Goal: Task Accomplishment & Management: Complete application form

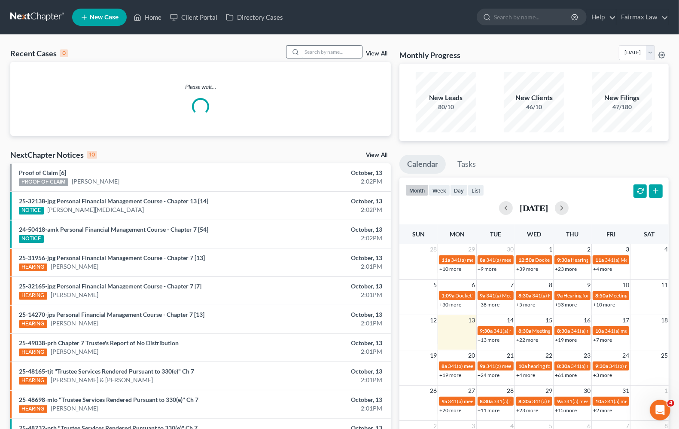
click at [334, 50] on input "search" at bounding box center [332, 52] width 60 height 12
click at [153, 17] on link "Home" at bounding box center [147, 16] width 37 height 15
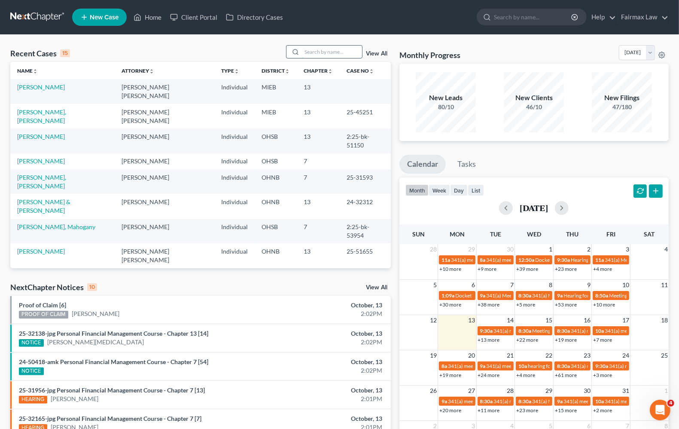
click at [321, 50] on input "search" at bounding box center [332, 52] width 60 height 12
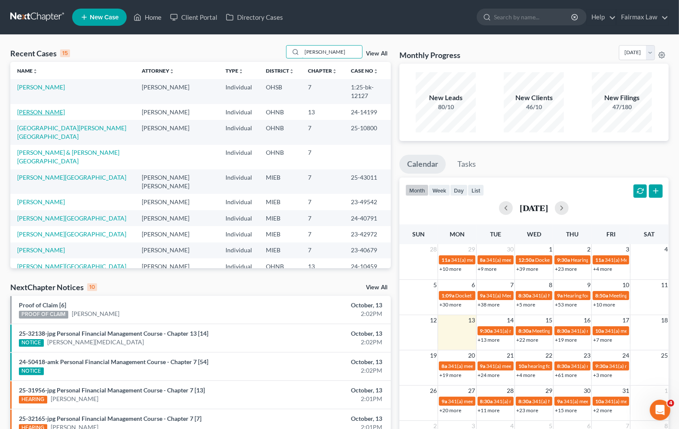
type input "[PERSON_NAME]"
click at [45, 114] on link "[PERSON_NAME]" at bounding box center [41, 111] width 48 height 7
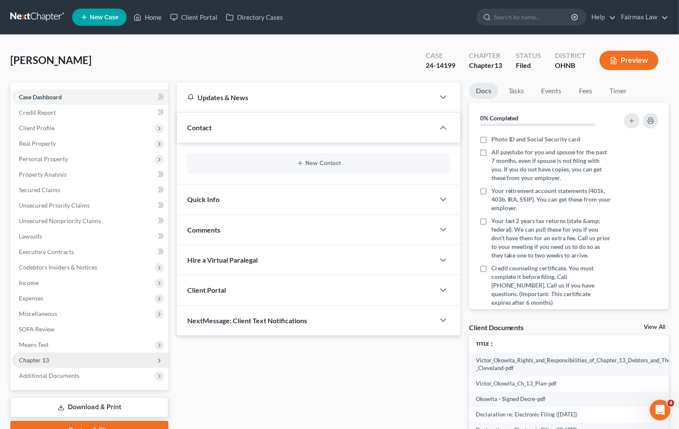
click at [53, 358] on span "Chapter 13" at bounding box center [90, 359] width 156 height 15
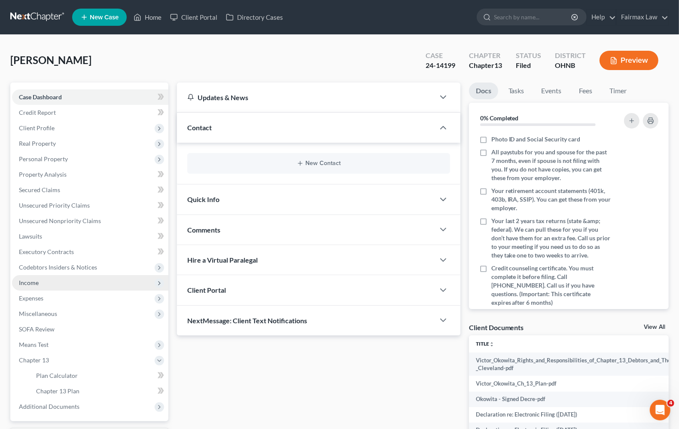
click at [23, 284] on span "Income" at bounding box center [29, 282] width 20 height 7
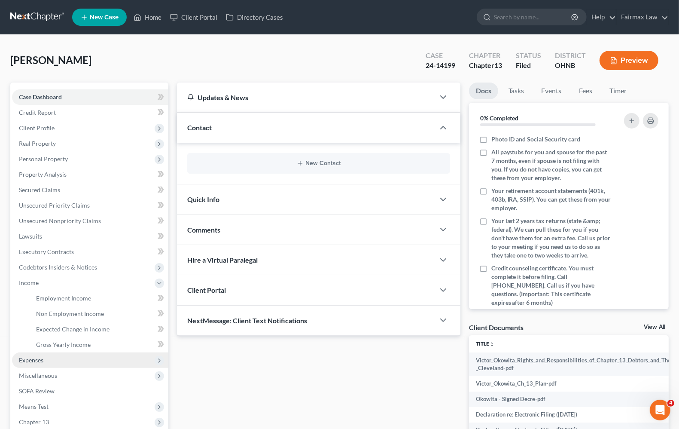
click at [28, 362] on span "Expenses" at bounding box center [31, 359] width 24 height 7
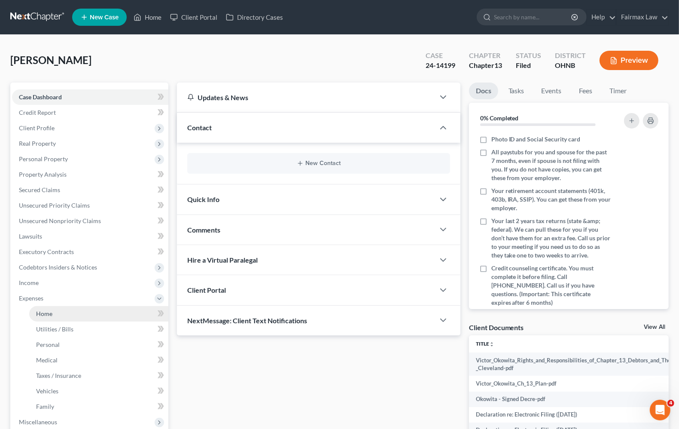
click at [44, 318] on link "Home" at bounding box center [98, 313] width 139 height 15
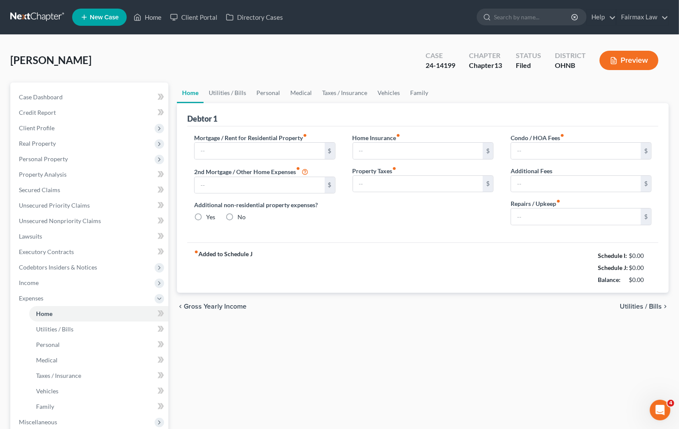
type input "2,220.22"
type input "0.00"
radio input "true"
type input "0.00"
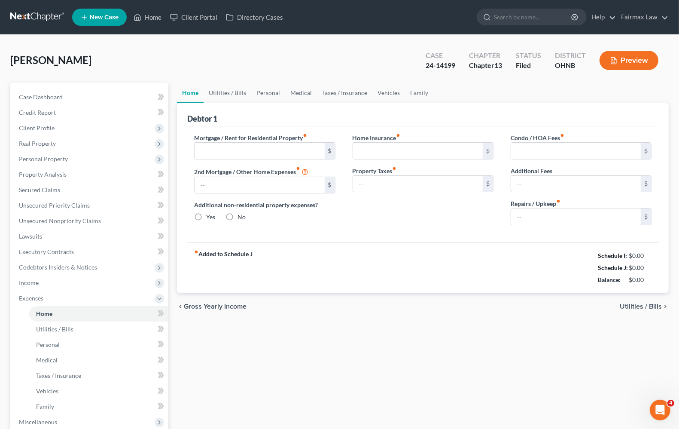
type input "500.00"
type input "0.00"
type input "100.00"
type input "2,700.00"
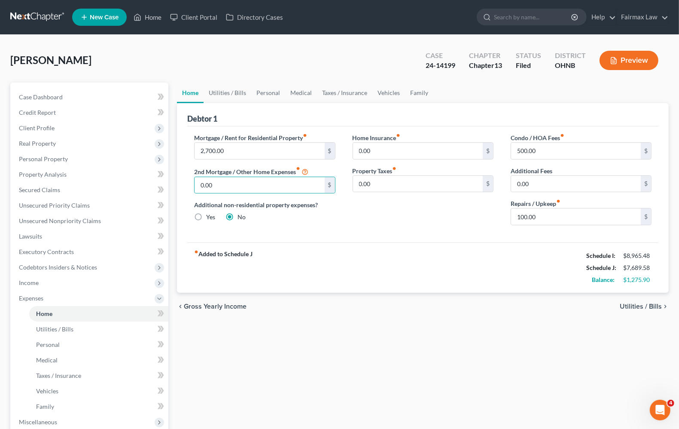
click at [372, 261] on div "fiber_manual_record Added to Schedule J Schedule I: $8,965.48 Schedule J: $7,68…" at bounding box center [422, 267] width 471 height 50
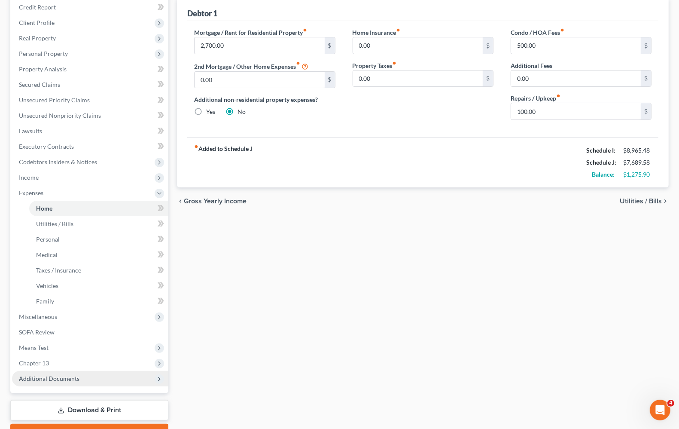
scroll to position [107, 0]
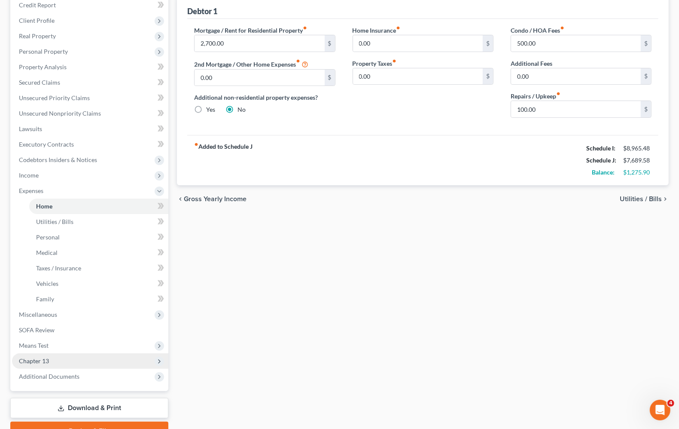
click at [43, 364] on span "Chapter 13" at bounding box center [90, 360] width 156 height 15
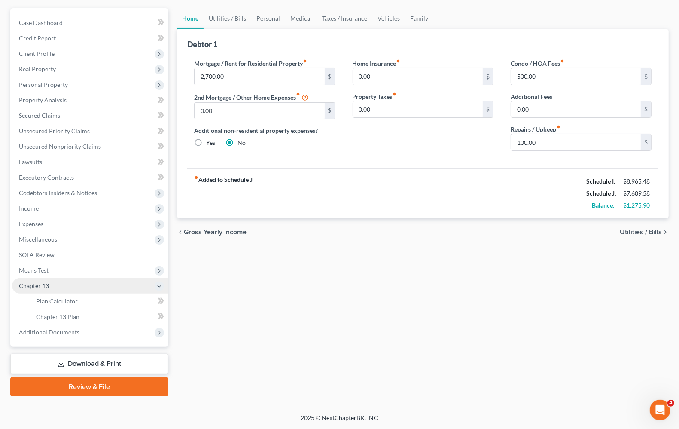
scroll to position [73, 0]
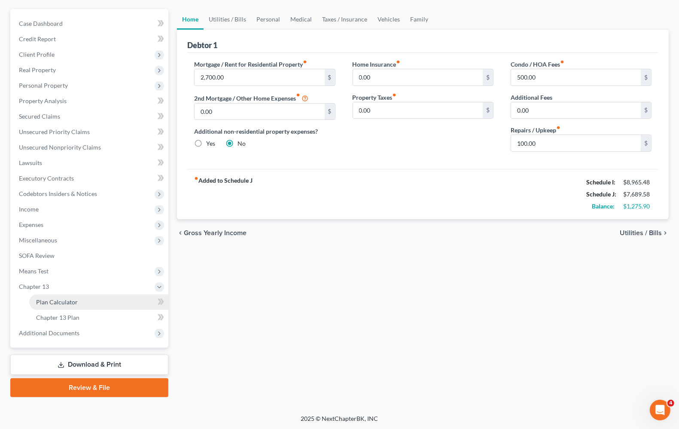
click at [67, 302] on span "Plan Calculator" at bounding box center [57, 301] width 42 height 7
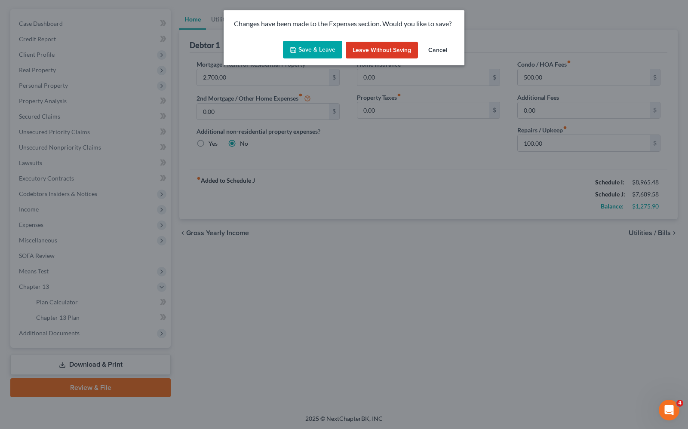
click at [319, 49] on button "Save & Leave" at bounding box center [312, 50] width 59 height 18
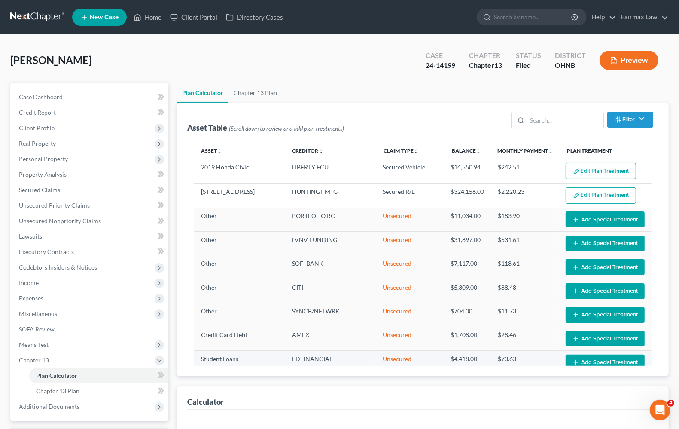
select select "59"
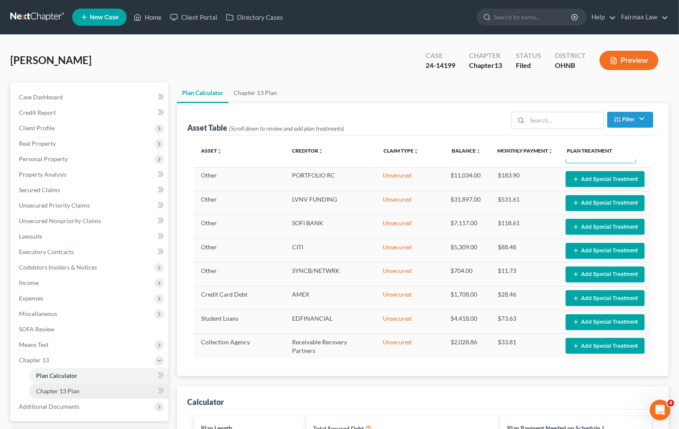
click at [53, 390] on span "Chapter 13 Plan" at bounding box center [57, 390] width 43 height 7
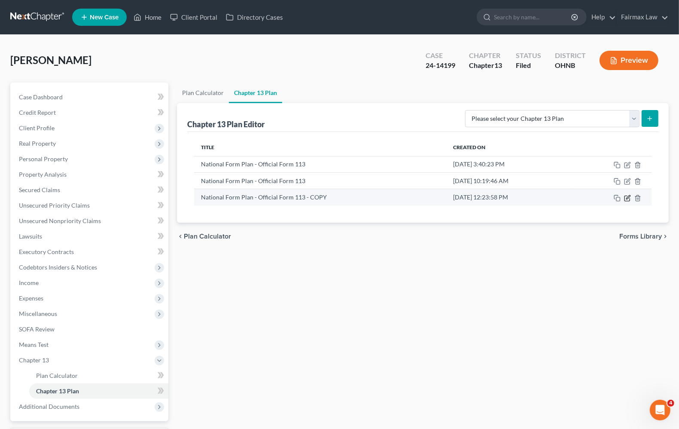
click at [630, 201] on icon "button" at bounding box center [627, 198] width 7 height 7
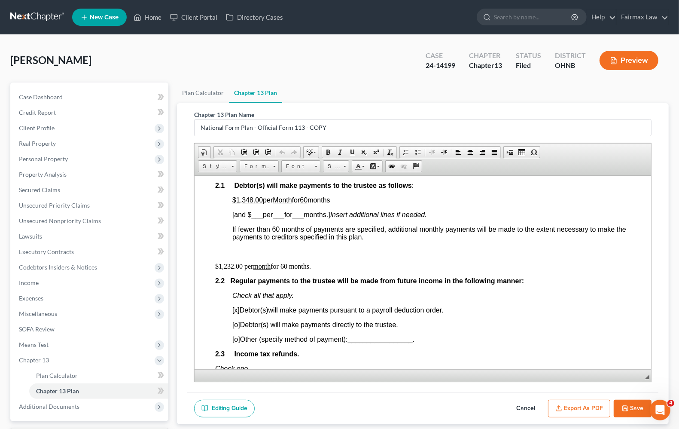
scroll to position [537, 0]
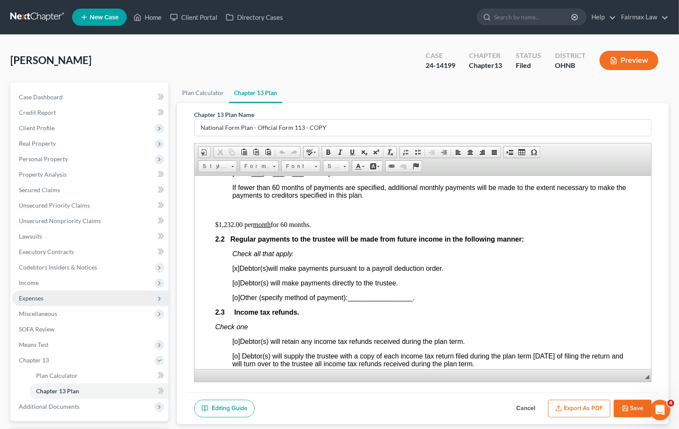
click at [54, 298] on span "Expenses" at bounding box center [90, 297] width 156 height 15
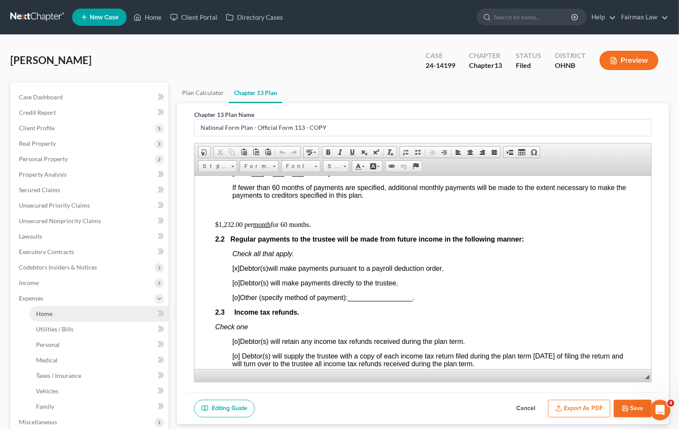
click at [46, 317] on link "Home" at bounding box center [98, 313] width 139 height 15
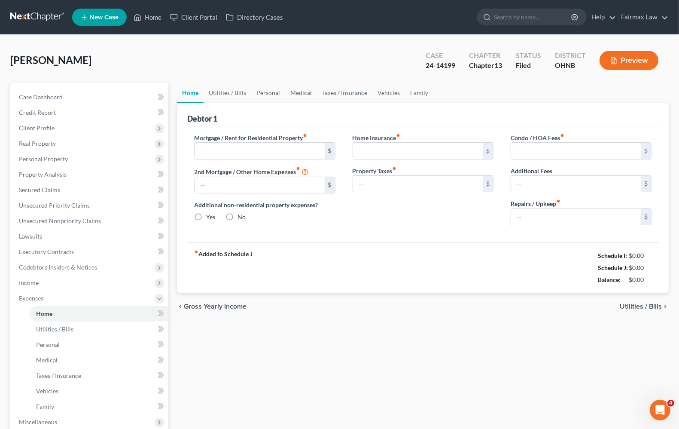
type input "2,700.00"
type input "0.00"
radio input "true"
type input "0.00"
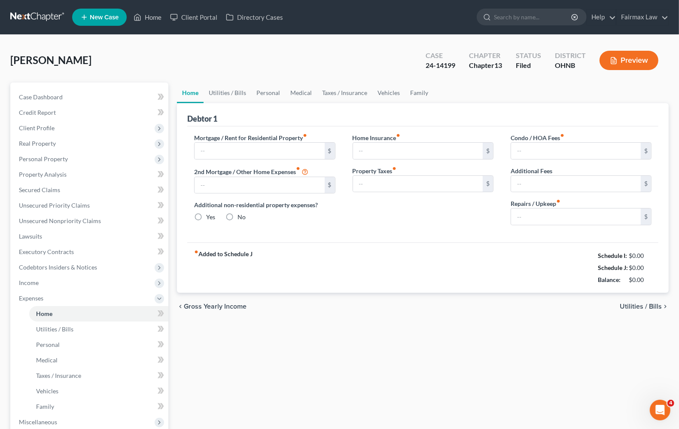
type input "500.00"
type input "0.00"
type input "100.00"
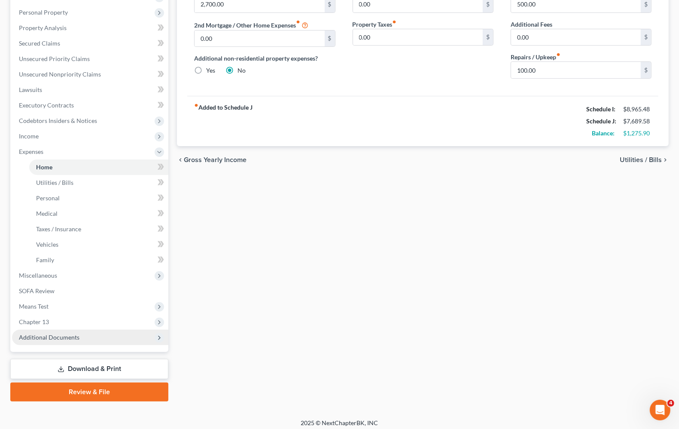
scroll to position [151, 0]
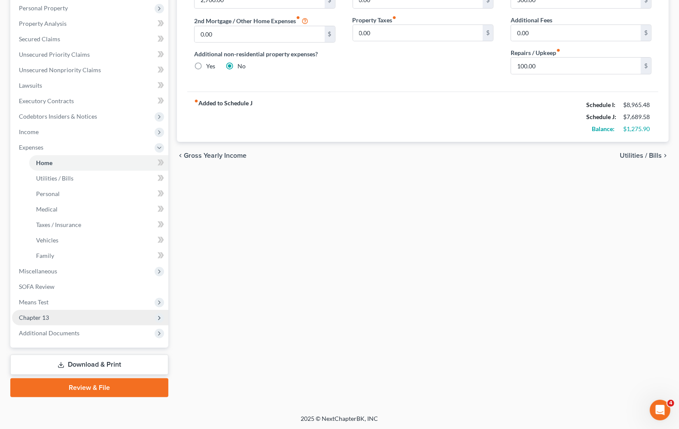
click at [35, 319] on span "Chapter 13" at bounding box center [34, 317] width 30 height 7
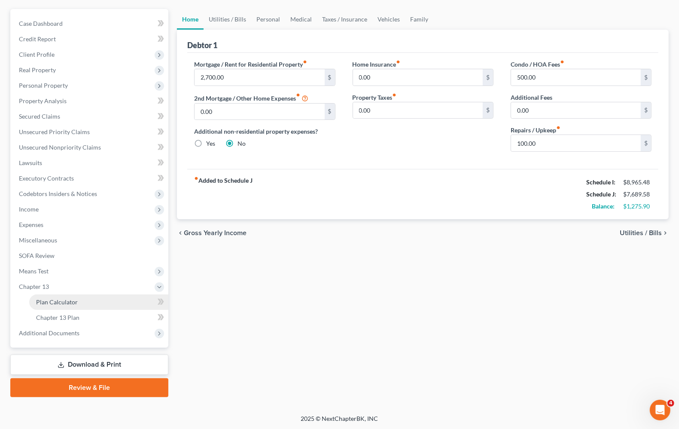
click at [44, 302] on span "Plan Calculator" at bounding box center [57, 301] width 42 height 7
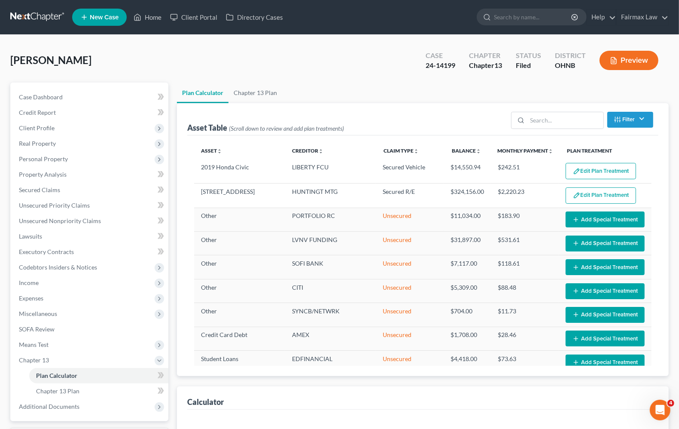
select select "59"
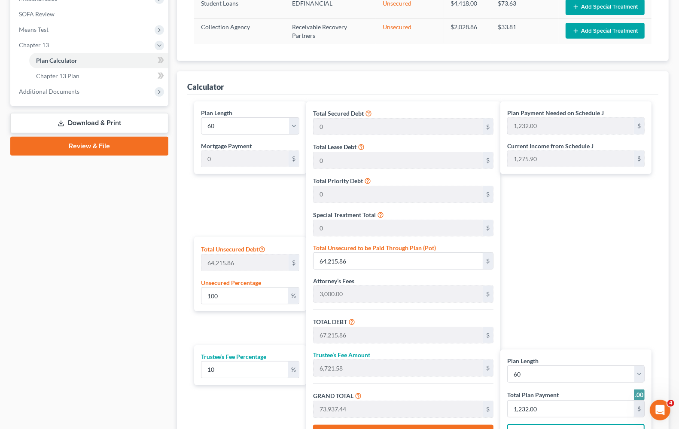
scroll to position [141, 0]
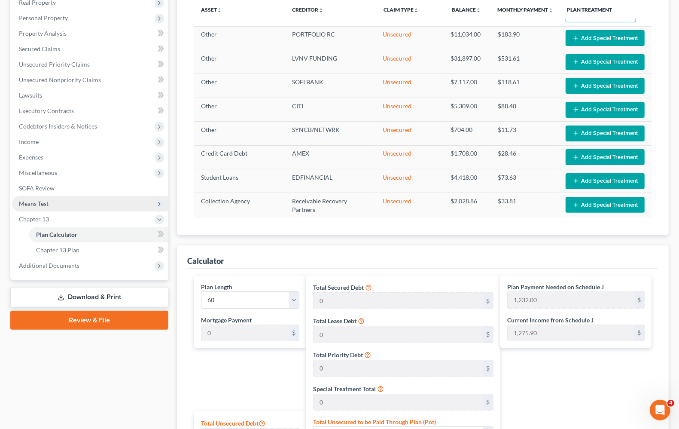
click at [48, 203] on span "Means Test" at bounding box center [34, 203] width 30 height 7
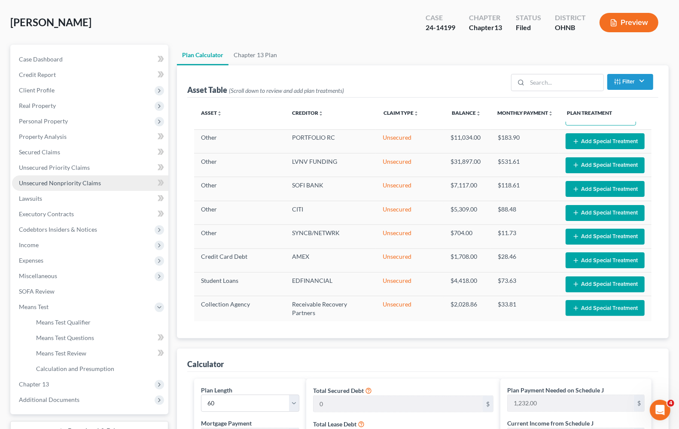
scroll to position [34, 0]
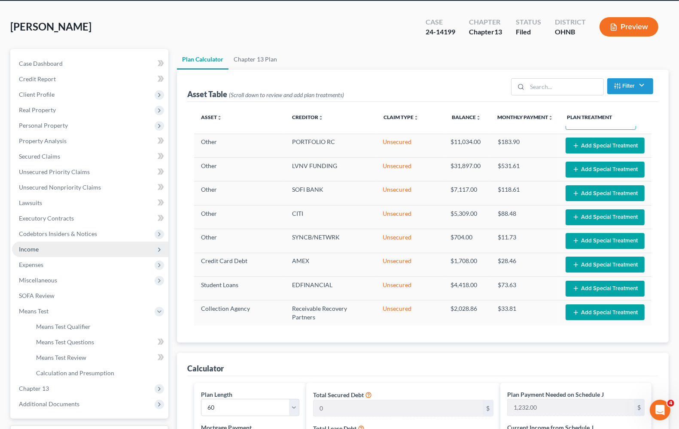
click at [22, 248] on span "Income" at bounding box center [29, 248] width 20 height 7
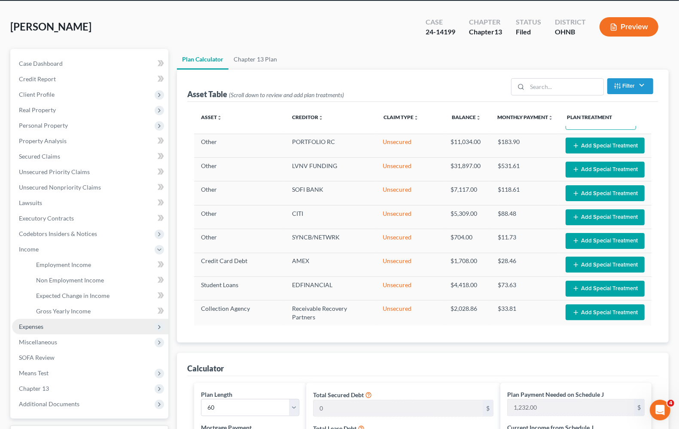
click at [28, 321] on span "Expenses" at bounding box center [90, 326] width 156 height 15
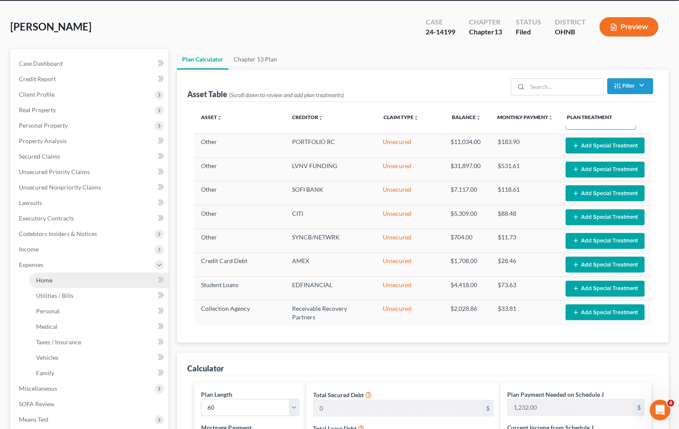
click at [38, 281] on span "Home" at bounding box center [44, 279] width 16 height 7
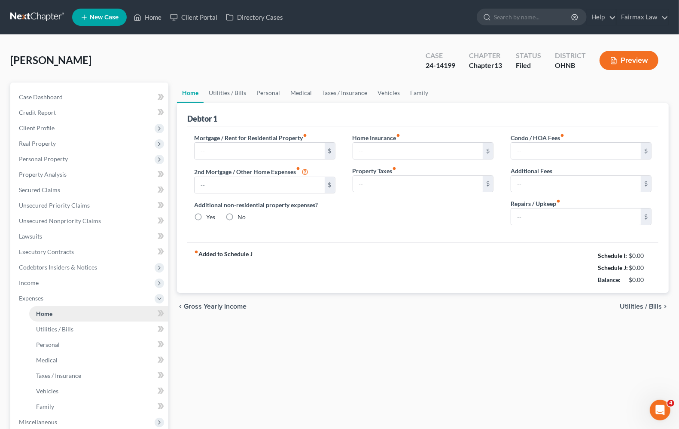
type input "2,700.00"
type input "0.00"
radio input "true"
type input "0.00"
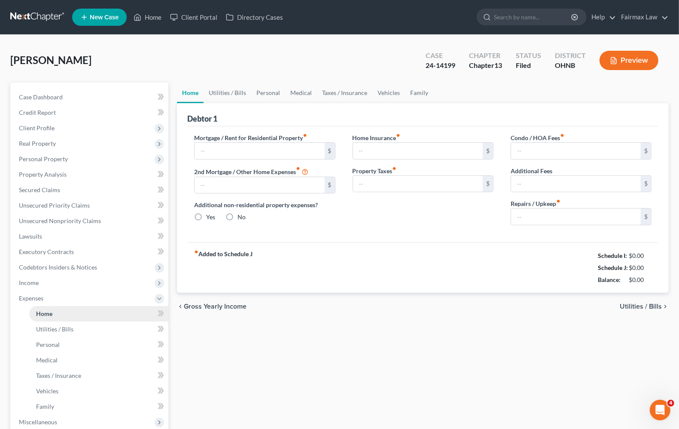
type input "500.00"
type input "0.00"
type input "100.00"
click at [637, 309] on span "Utilities / Bills" at bounding box center [641, 306] width 42 height 7
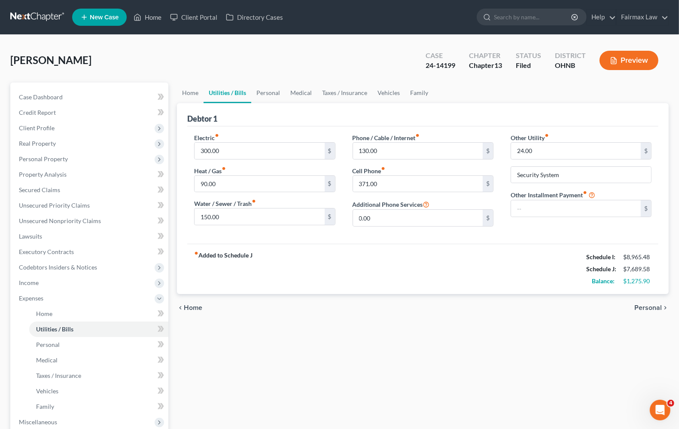
click at [649, 305] on span "Personal" at bounding box center [649, 307] width 28 height 7
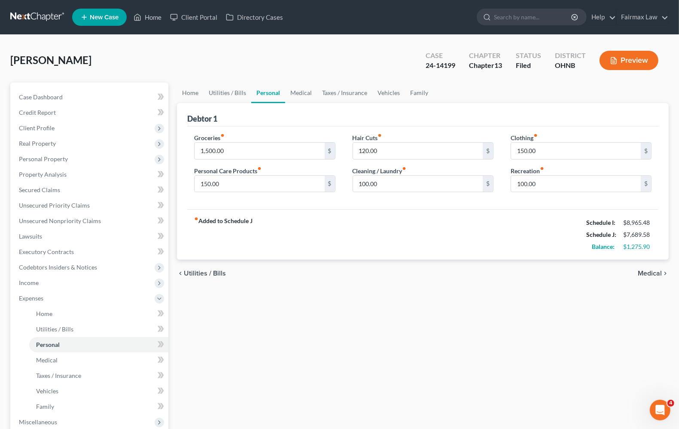
click at [645, 272] on span "Medical" at bounding box center [650, 273] width 24 height 7
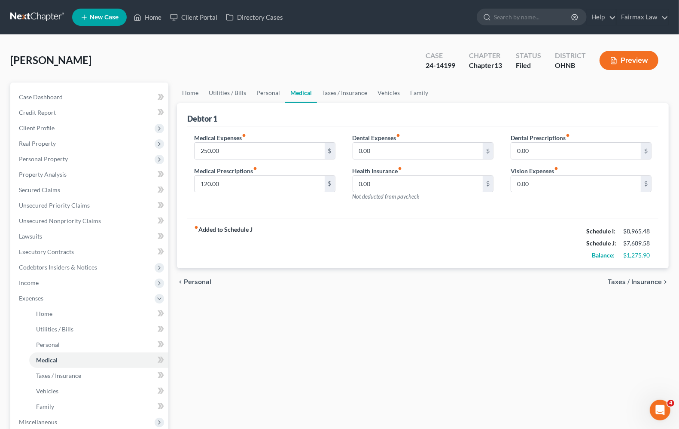
click at [645, 280] on span "Taxes / Insurance" at bounding box center [635, 281] width 54 height 7
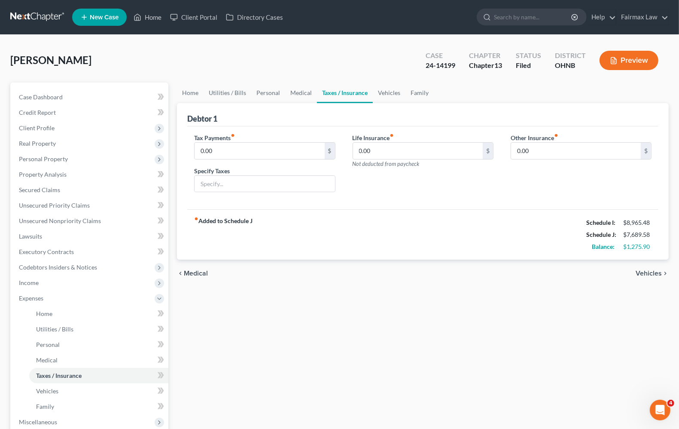
click at [645, 274] on span "Vehicles" at bounding box center [649, 273] width 26 height 7
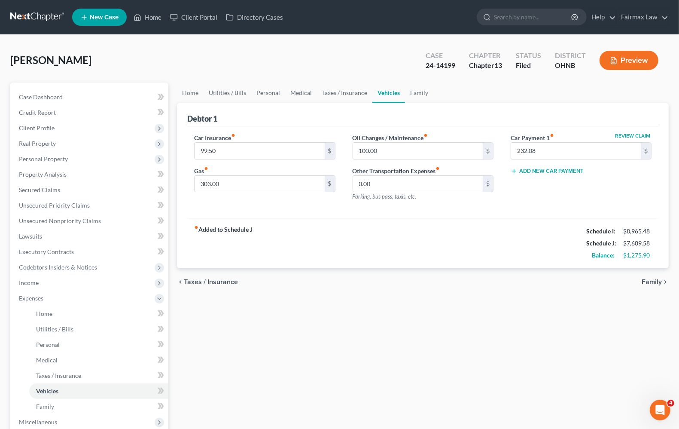
click at [649, 283] on span "Family" at bounding box center [652, 281] width 20 height 7
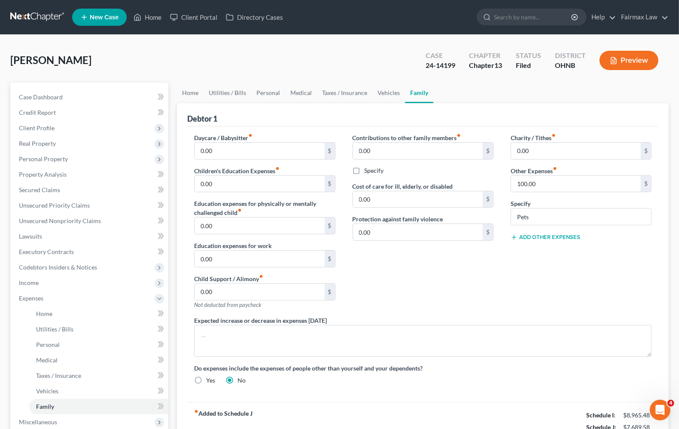
scroll to position [54, 0]
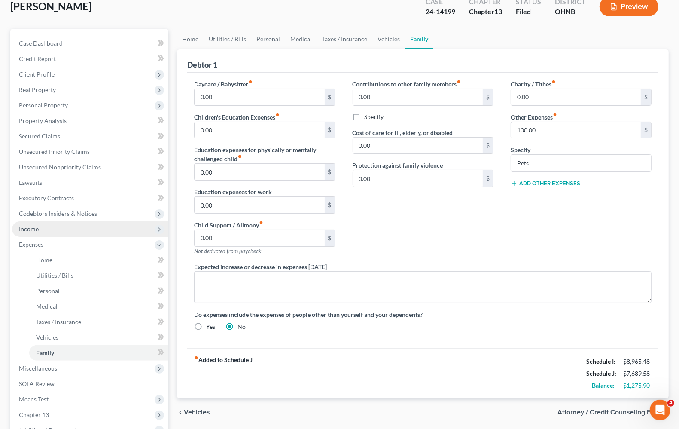
click at [31, 234] on span "Income" at bounding box center [90, 228] width 156 height 15
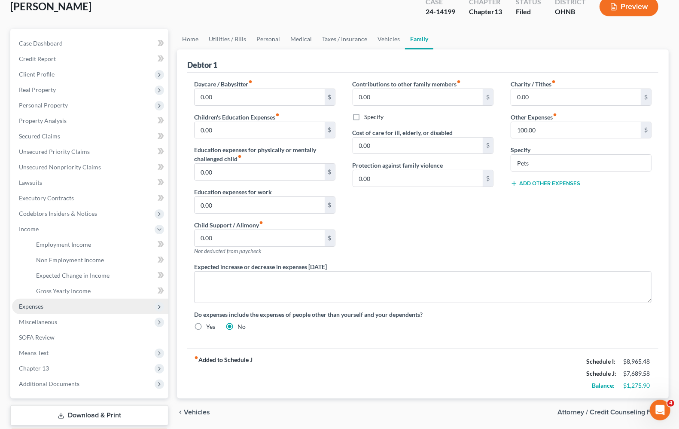
click at [35, 307] on span "Expenses" at bounding box center [31, 306] width 24 height 7
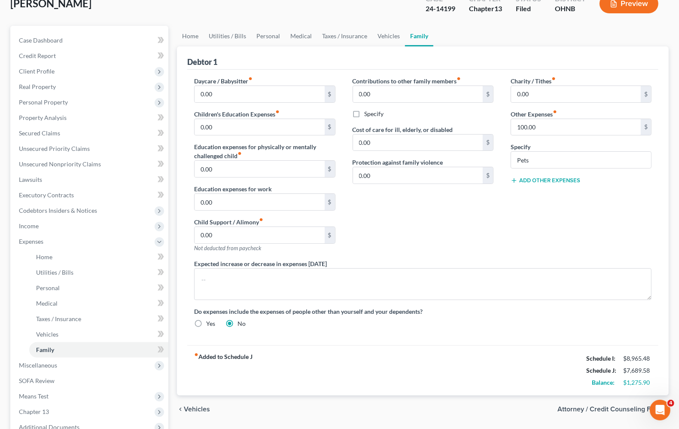
scroll to position [107, 0]
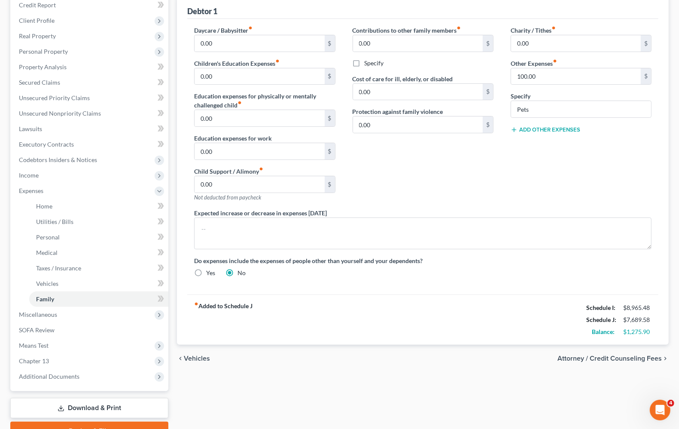
click at [202, 361] on span "Vehicles" at bounding box center [197, 358] width 26 height 7
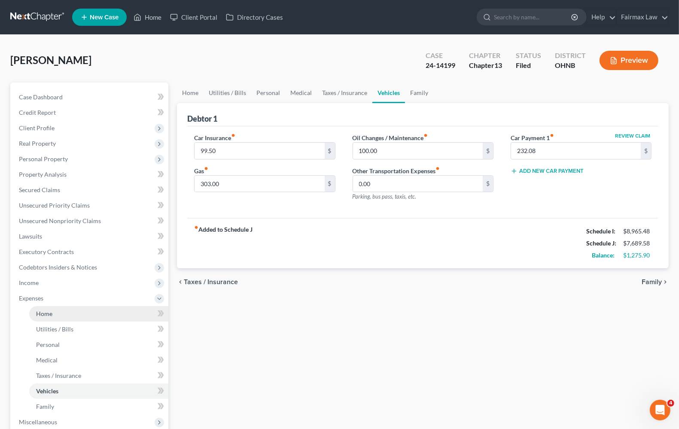
click at [50, 312] on span "Home" at bounding box center [44, 313] width 16 height 7
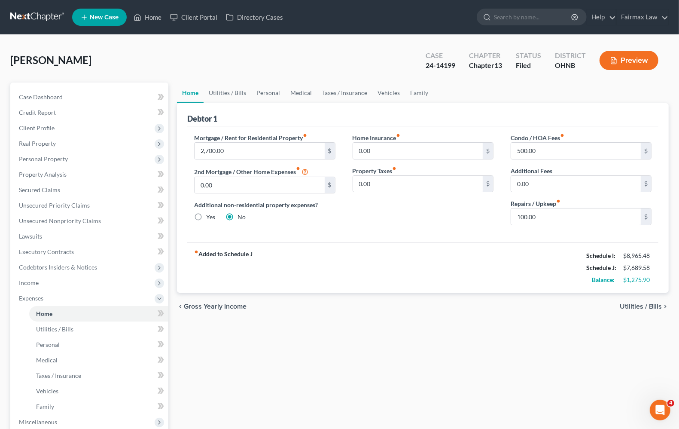
click at [641, 55] on button "Preview" at bounding box center [629, 60] width 59 height 19
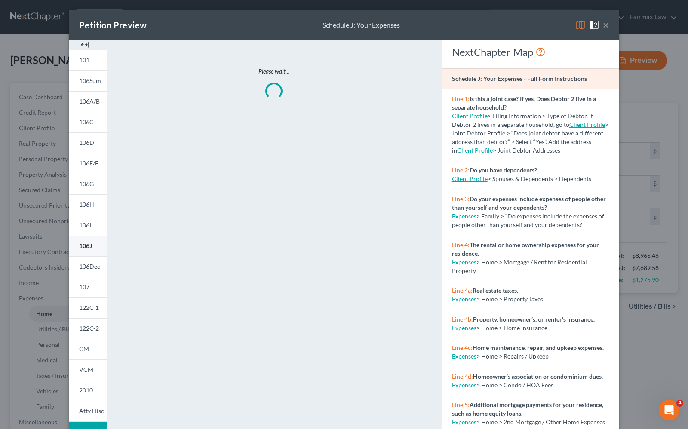
click at [79, 245] on span "106J" at bounding box center [85, 245] width 13 height 7
click at [602, 26] on button "×" at bounding box center [605, 25] width 6 height 10
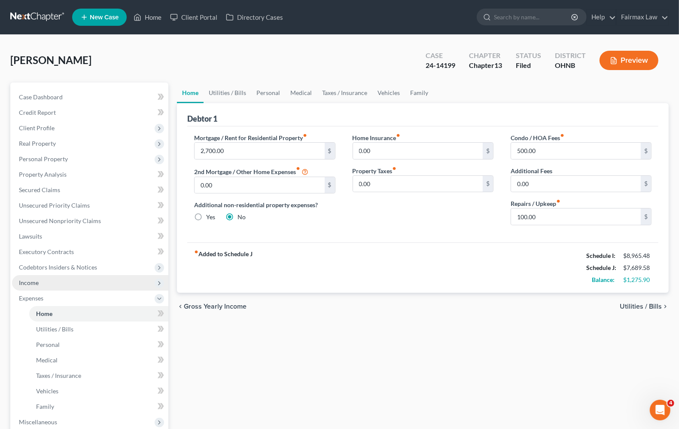
click at [41, 280] on span "Income" at bounding box center [90, 282] width 156 height 15
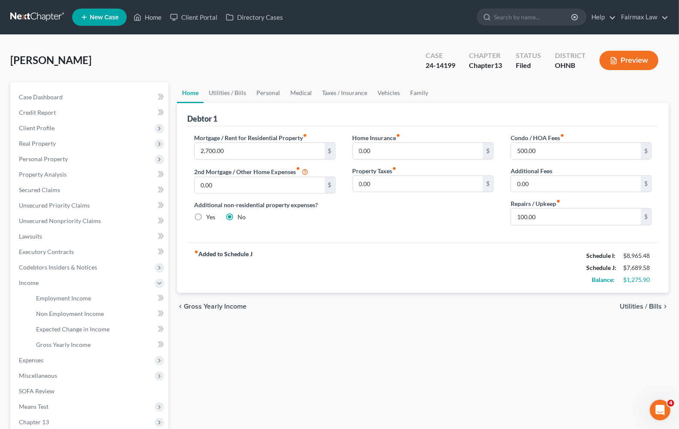
click at [654, 59] on button "Preview" at bounding box center [629, 60] width 59 height 19
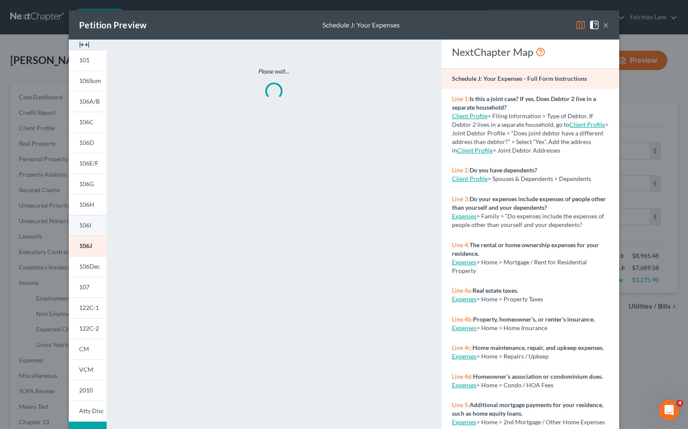
click at [80, 223] on span "106I" at bounding box center [85, 224] width 12 height 7
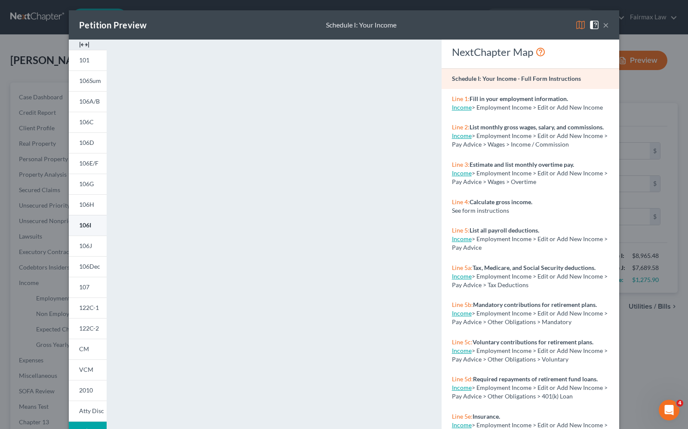
click at [80, 223] on span "106I" at bounding box center [85, 224] width 12 height 7
click at [602, 27] on button "×" at bounding box center [605, 25] width 6 height 10
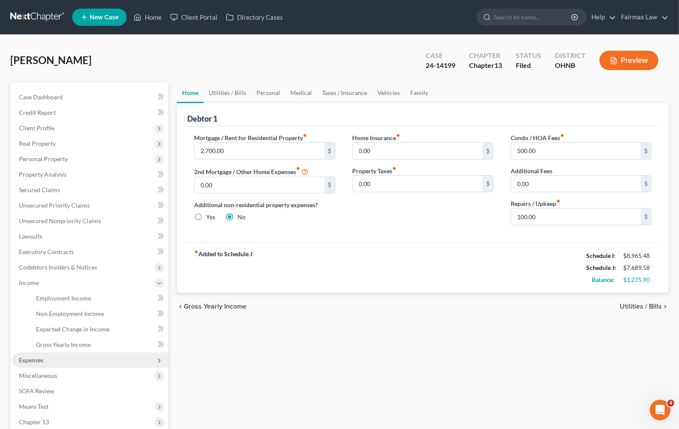
click at [31, 361] on span "Expenses" at bounding box center [31, 359] width 24 height 7
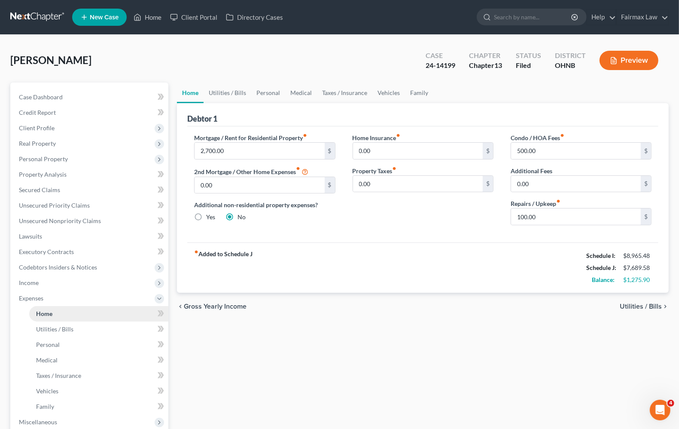
click at [50, 315] on span "Home" at bounding box center [44, 313] width 16 height 7
click at [563, 151] on input "500.00" at bounding box center [576, 151] width 130 height 16
type input "66.67"
click at [576, 222] on input "100.00" at bounding box center [576, 216] width 130 height 16
click at [645, 303] on span "Utilities / Bills" at bounding box center [641, 306] width 42 height 7
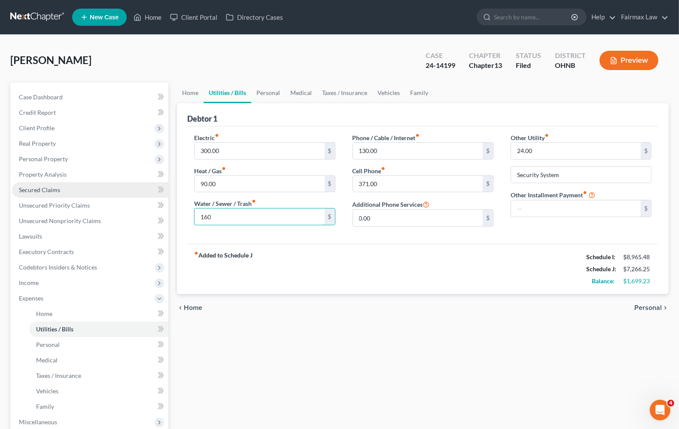
type input "160"
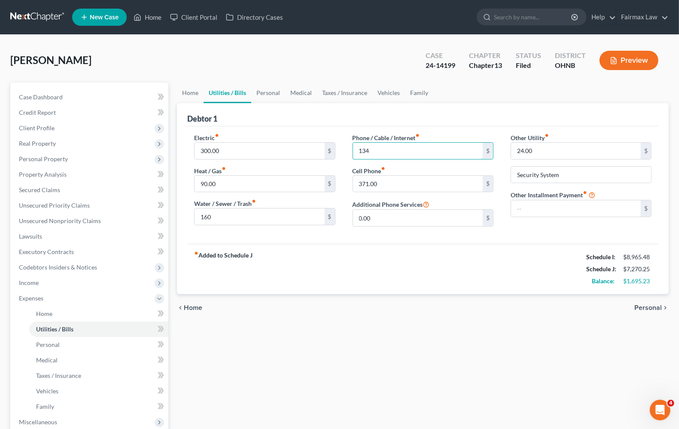
type input "134"
type input "355"
click at [397, 153] on input "134" at bounding box center [418, 151] width 130 height 16
click at [275, 214] on input "160" at bounding box center [260, 216] width 130 height 16
click at [658, 306] on span "Personal" at bounding box center [649, 307] width 28 height 7
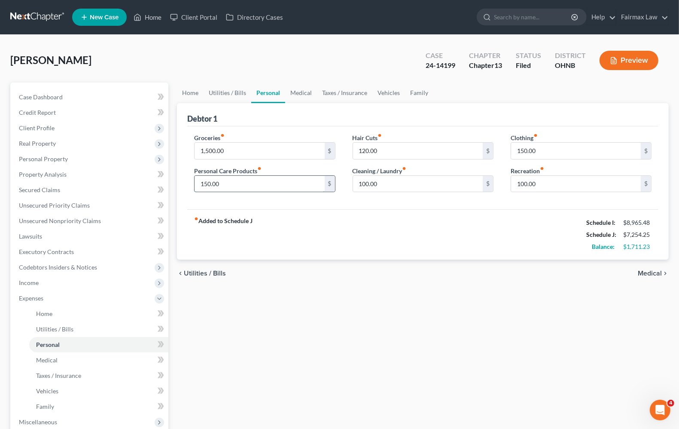
click at [240, 183] on input "150.00" at bounding box center [260, 184] width 130 height 16
click at [241, 183] on input "150.00" at bounding box center [260, 184] width 130 height 16
click at [402, 151] on input "120.00" at bounding box center [418, 151] width 130 height 16
click at [413, 187] on input "100.00" at bounding box center [418, 184] width 130 height 16
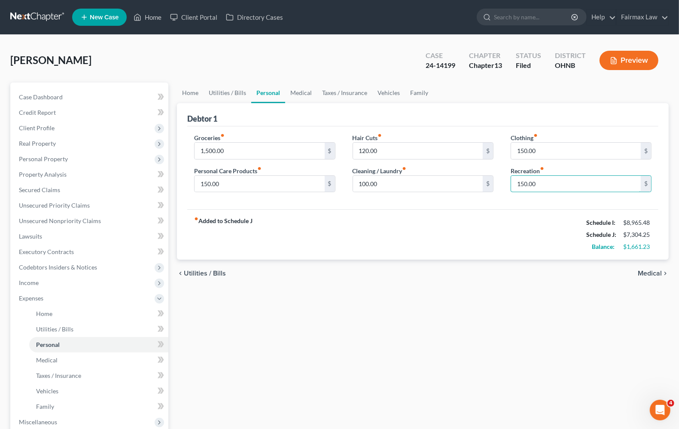
type input "150.00"
click at [649, 272] on span "Medical" at bounding box center [650, 273] width 24 height 7
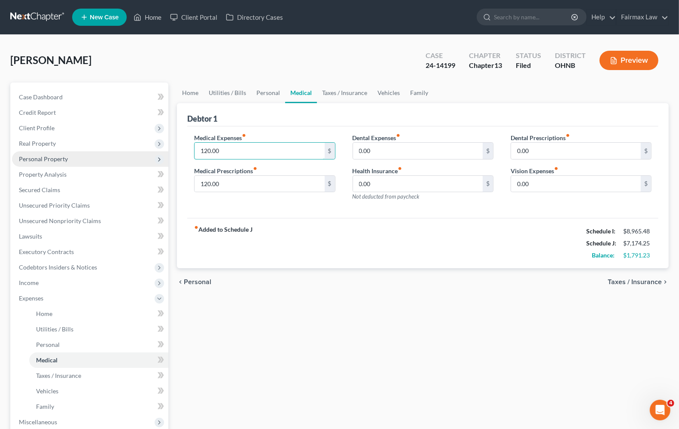
type input "120.00"
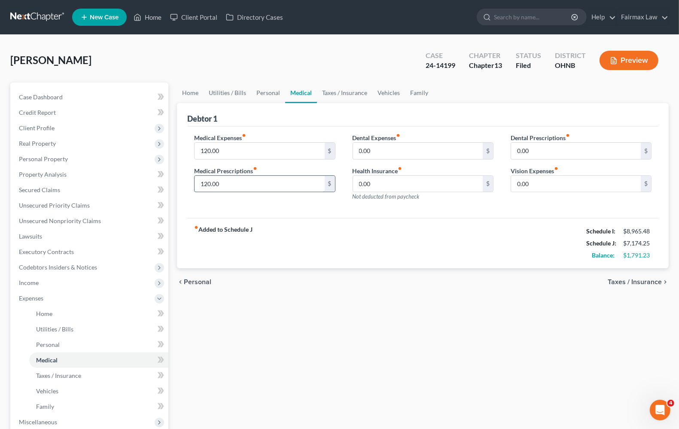
click at [244, 183] on input "120.00" at bounding box center [260, 184] width 130 height 16
click at [247, 176] on div "Medical Prescriptions fiber_manual_record 120.00 $" at bounding box center [264, 179] width 141 height 26
type input "300.00"
click at [651, 280] on span "Taxes / Insurance" at bounding box center [635, 281] width 54 height 7
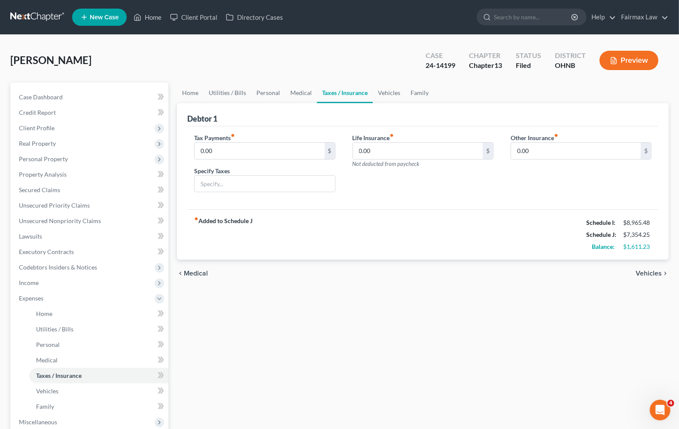
click at [660, 273] on span "Vehicles" at bounding box center [649, 273] width 26 height 7
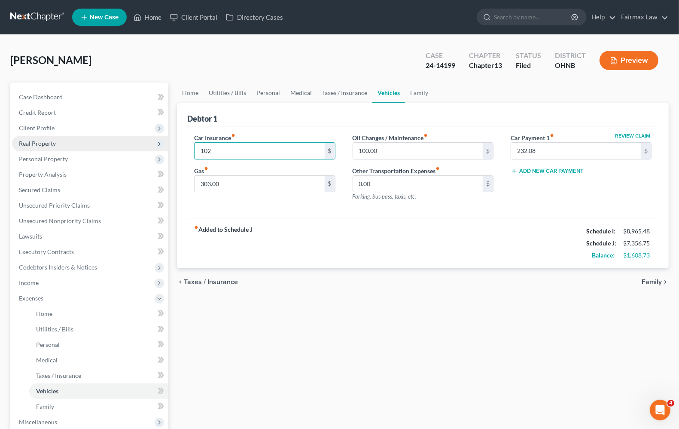
type input "102"
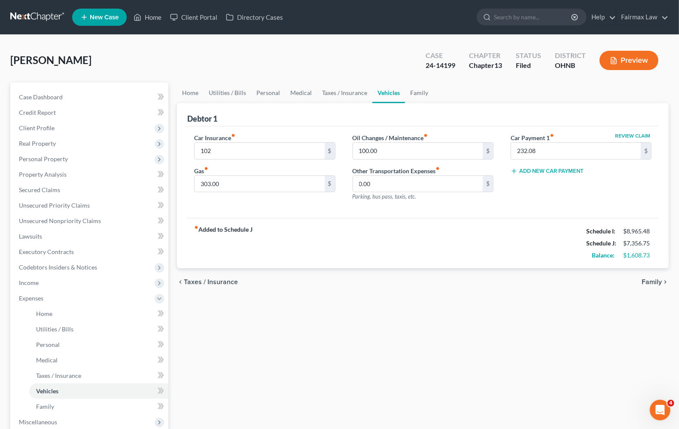
click at [657, 282] on span "Family" at bounding box center [652, 281] width 20 height 7
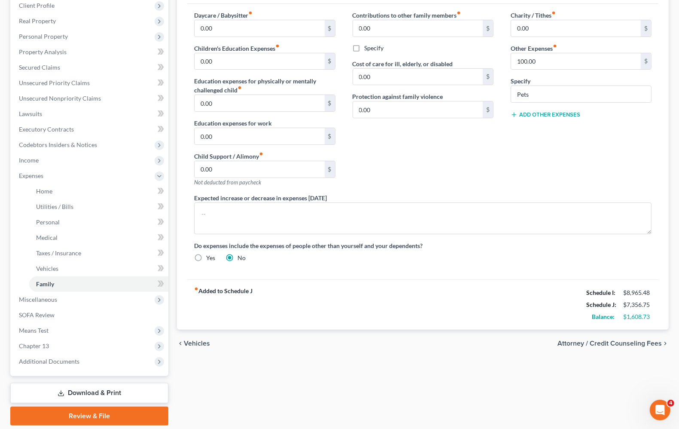
scroll to position [97, 0]
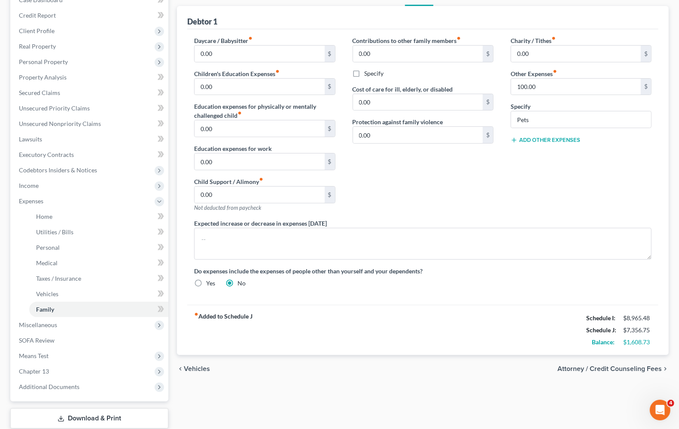
click at [190, 367] on span "Vehicles" at bounding box center [197, 368] width 26 height 7
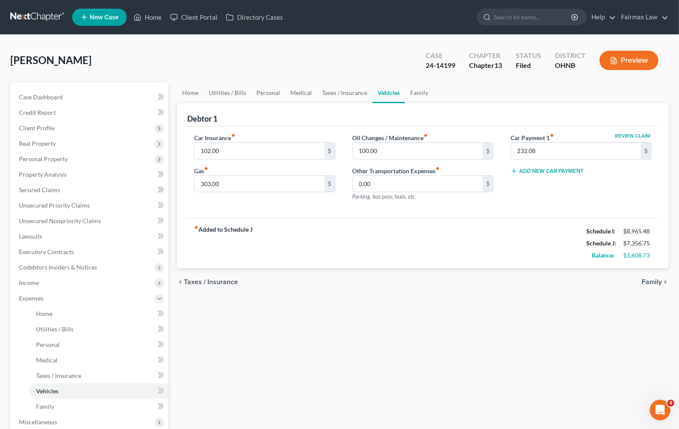
click at [208, 279] on span "Taxes / Insurance" at bounding box center [211, 281] width 54 height 7
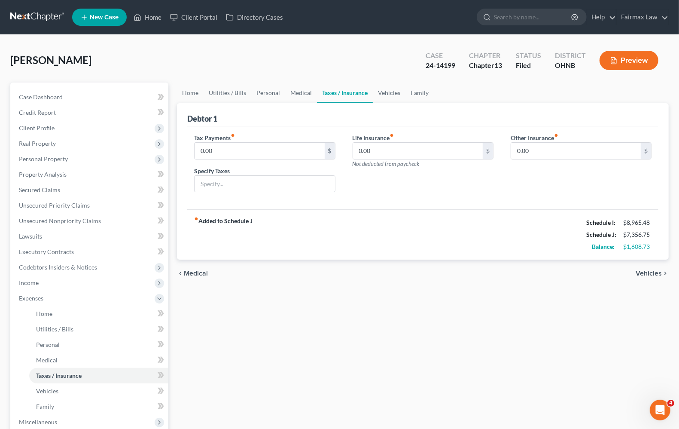
click at [200, 275] on span "Medical" at bounding box center [196, 273] width 24 height 7
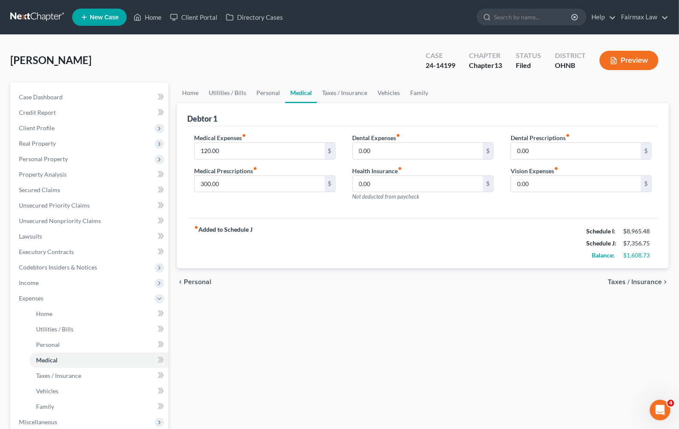
click at [198, 280] on span "Personal" at bounding box center [198, 281] width 28 height 7
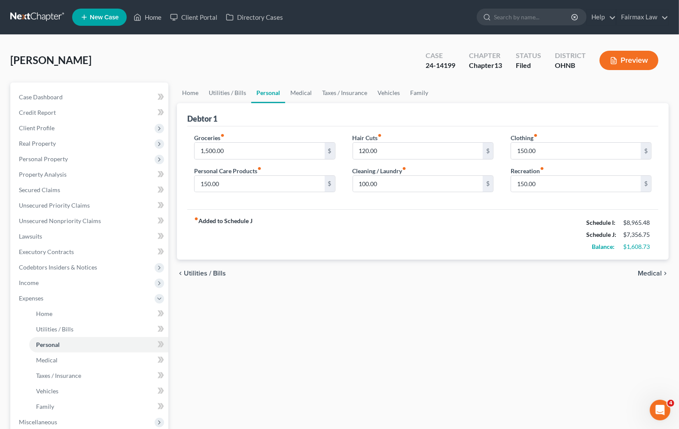
click at [200, 280] on div "chevron_left Utilities / Bills Medical chevron_right" at bounding box center [423, 274] width 492 height 28
click at [190, 270] on span "Utilities / Bills" at bounding box center [205, 273] width 42 height 7
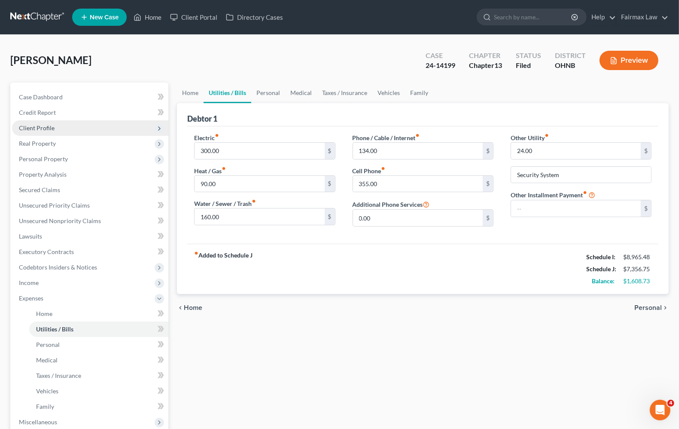
click at [49, 128] on span "Client Profile" at bounding box center [37, 127] width 36 height 7
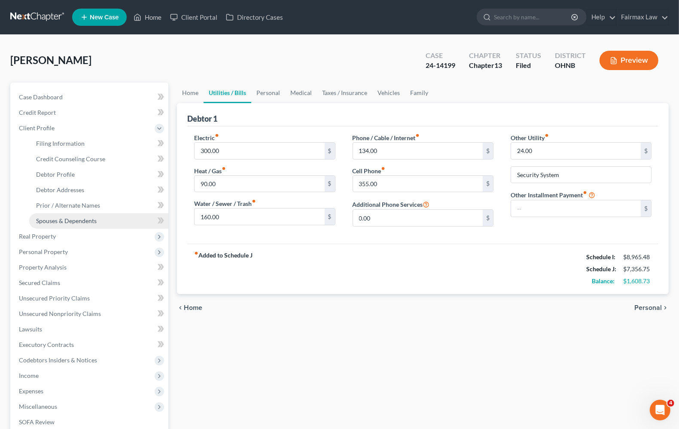
click at [49, 216] on link "Spouses & Dependents" at bounding box center [98, 220] width 139 height 15
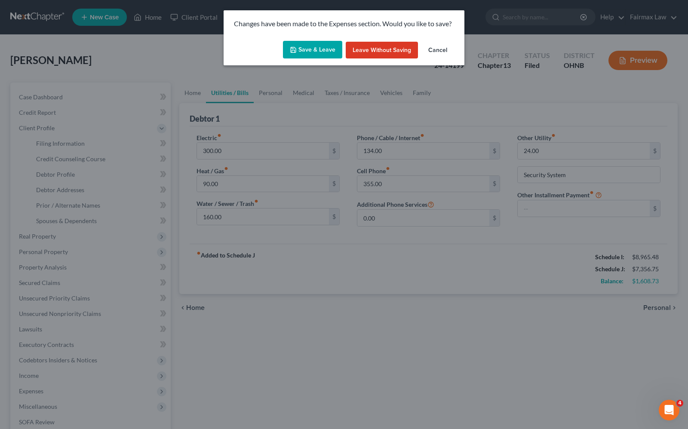
click at [310, 56] on button "Save & Leave" at bounding box center [312, 50] width 59 height 18
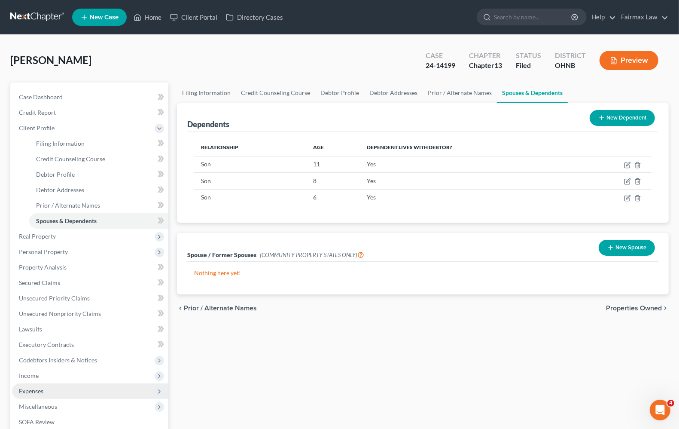
click at [32, 391] on span "Expenses" at bounding box center [31, 390] width 24 height 7
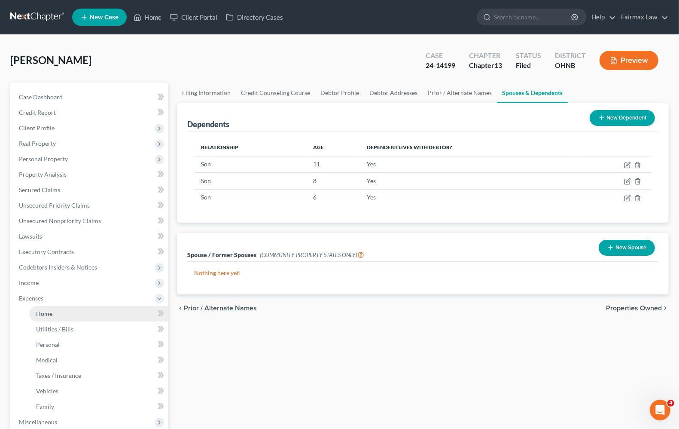
click at [41, 315] on span "Home" at bounding box center [44, 313] width 16 height 7
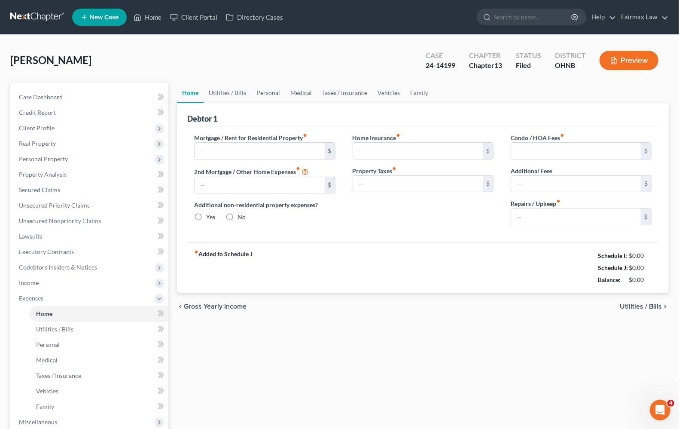
type input "2,700.00"
type input "0.00"
radio input "true"
type input "0.00"
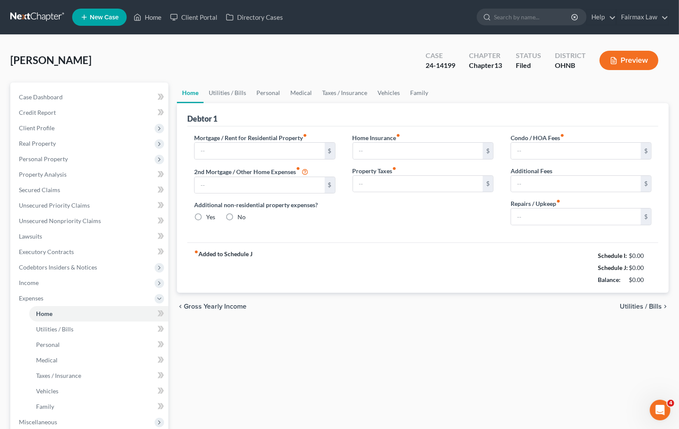
type input "66.67"
type input "0.00"
type input "100.00"
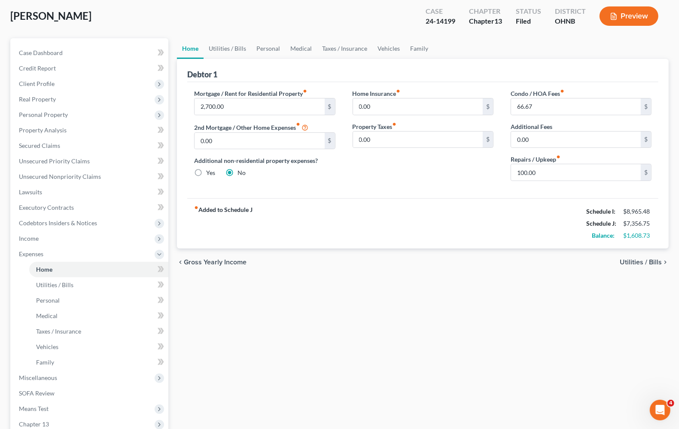
scroll to position [43, 0]
click at [629, 261] on span "Utilities / Bills" at bounding box center [641, 263] width 42 height 7
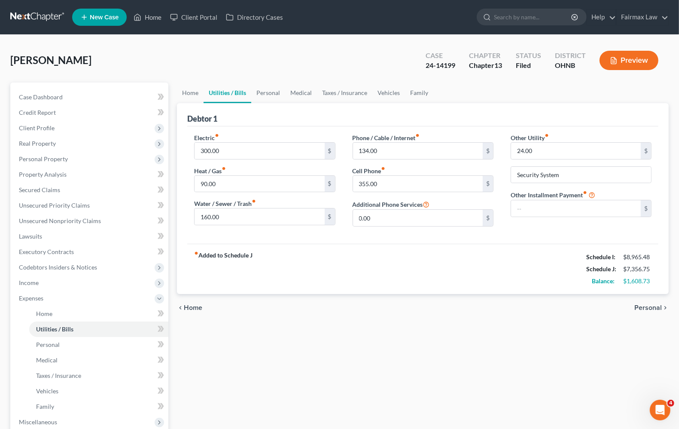
click at [654, 309] on span "Personal" at bounding box center [649, 307] width 28 height 7
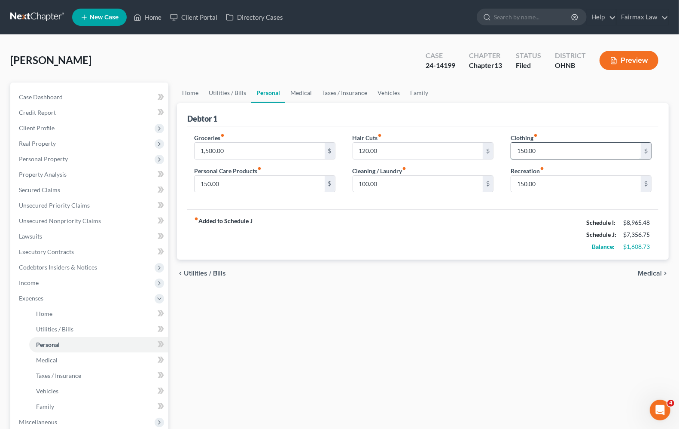
click at [572, 153] on input "150.00" at bounding box center [576, 151] width 130 height 16
type input "300.00"
click at [465, 230] on div "fiber_manual_record Added to Schedule J Schedule I: $8,965.48 Schedule J: $7,50…" at bounding box center [422, 234] width 471 height 50
click at [656, 274] on span "Medical" at bounding box center [650, 273] width 24 height 7
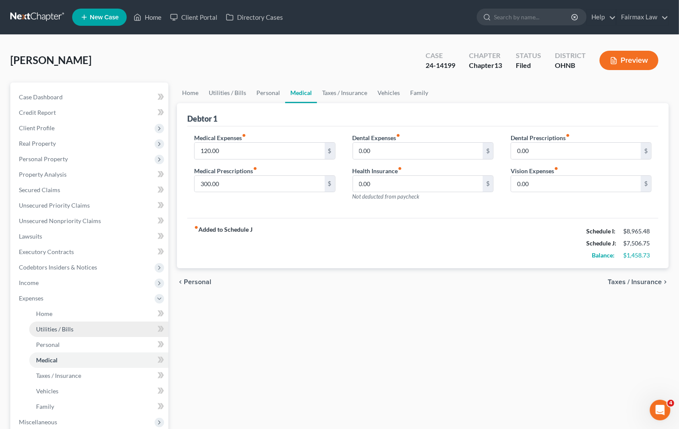
click at [48, 333] on link "Utilities / Bills" at bounding box center [98, 328] width 139 height 15
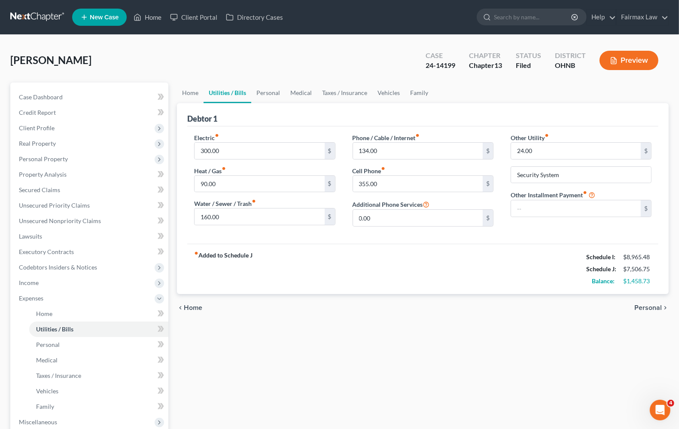
click at [291, 284] on div "fiber_manual_record Added to Schedule J Schedule I: $8,965.48 Schedule J: $7,50…" at bounding box center [422, 269] width 471 height 50
click at [639, 308] on span "Personal" at bounding box center [649, 307] width 28 height 7
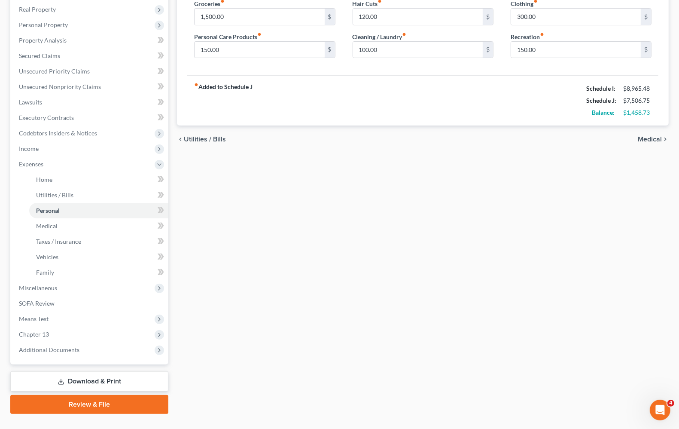
scroll to position [151, 0]
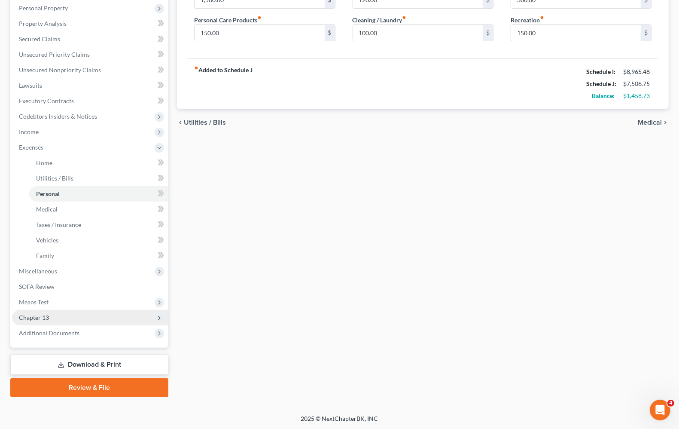
click at [35, 318] on span "Chapter 13" at bounding box center [34, 317] width 30 height 7
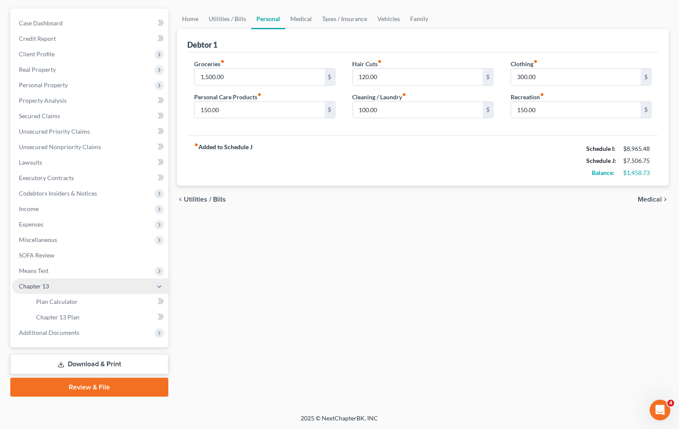
scroll to position [73, 0]
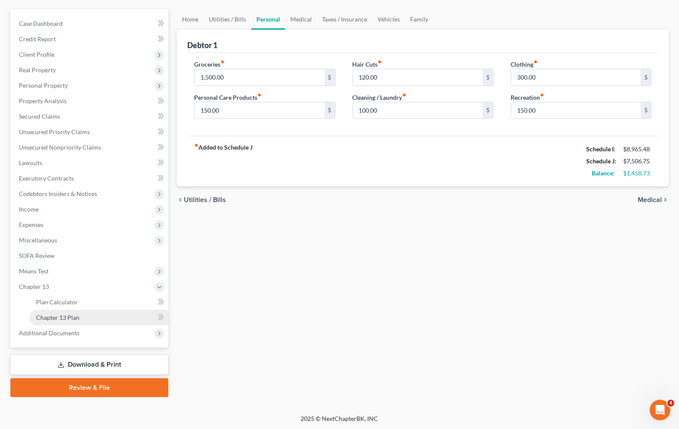
click at [36, 319] on span "Chapter 13 Plan" at bounding box center [57, 317] width 43 height 7
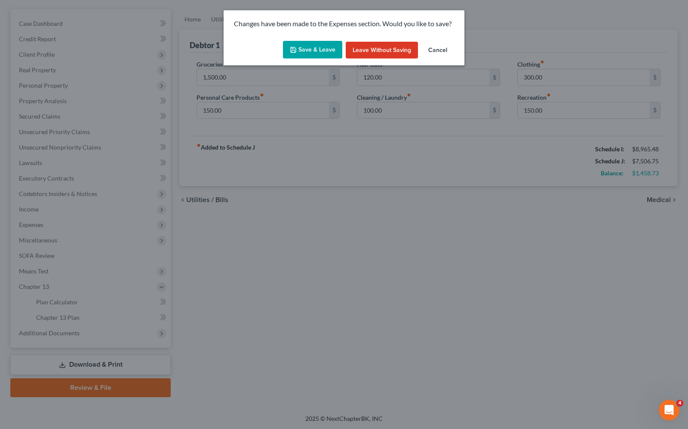
click at [293, 51] on icon "button" at bounding box center [293, 49] width 7 height 7
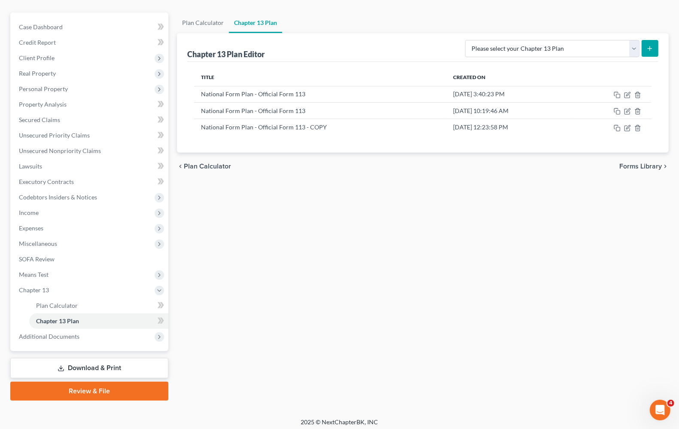
scroll to position [73, 0]
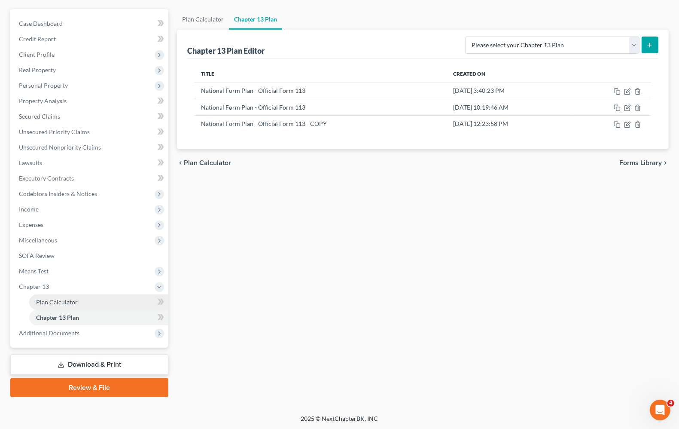
click at [74, 301] on span "Plan Calculator" at bounding box center [57, 301] width 42 height 7
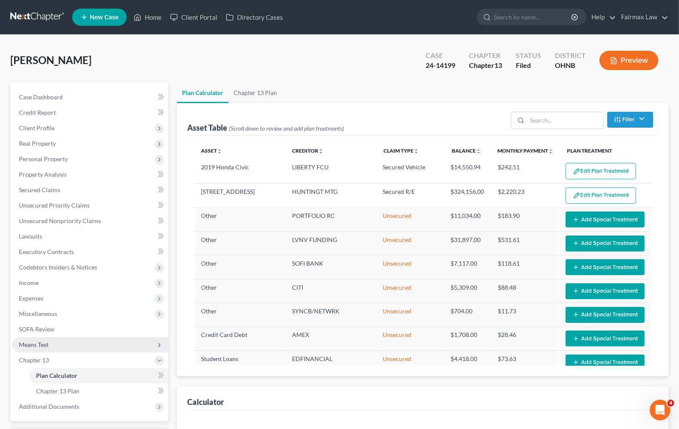
click at [38, 342] on span "Means Test" at bounding box center [34, 344] width 30 height 7
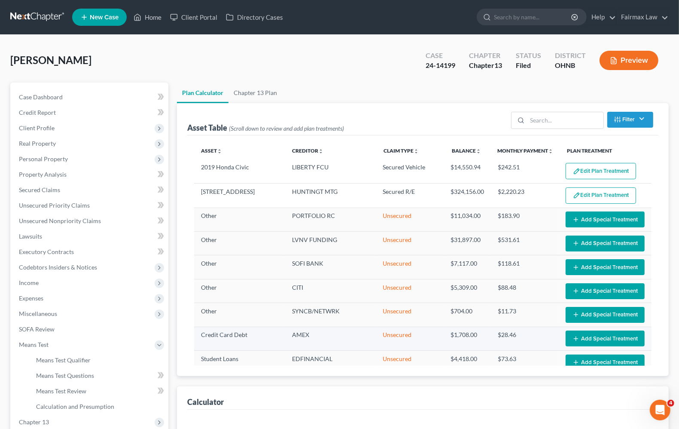
select select "59"
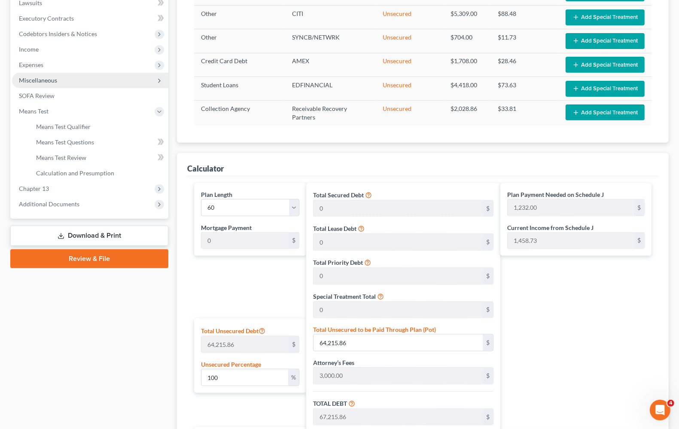
scroll to position [215, 0]
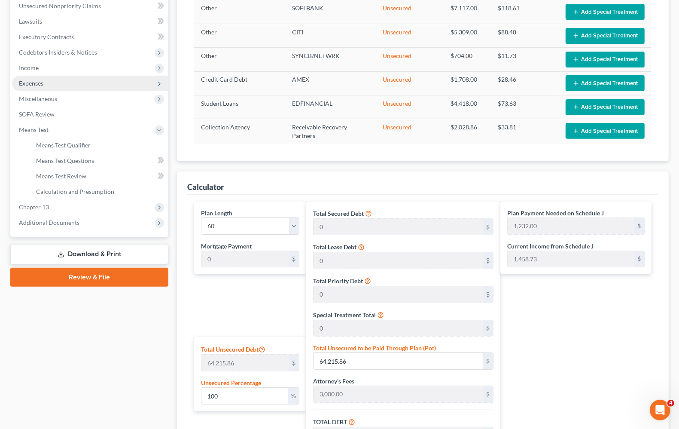
click at [40, 81] on span "Expenses" at bounding box center [31, 82] width 24 height 7
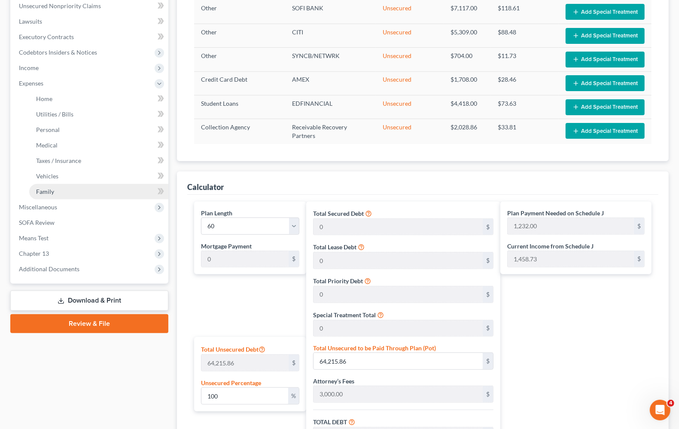
click at [47, 192] on span "Family" at bounding box center [45, 191] width 18 height 7
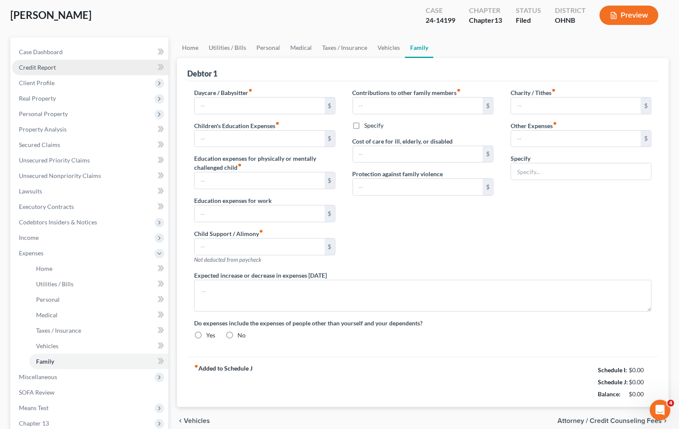
type input "0.00"
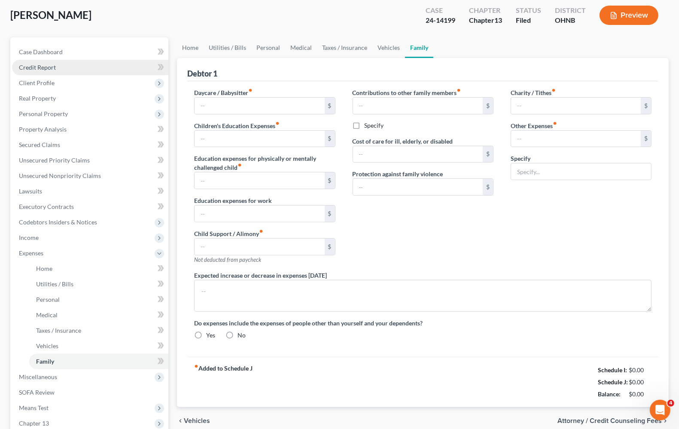
type input "0.00"
type input "100.00"
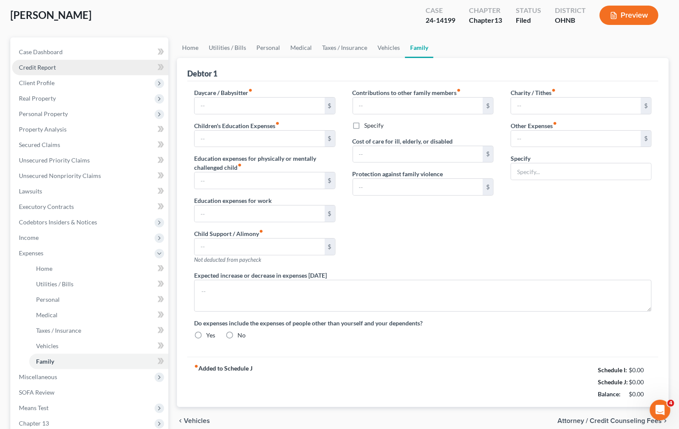
type input "Pets"
radio input "true"
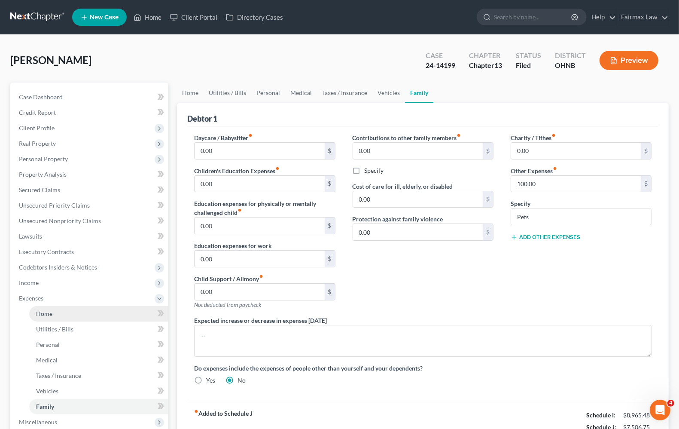
click at [48, 315] on span "Home" at bounding box center [44, 313] width 16 height 7
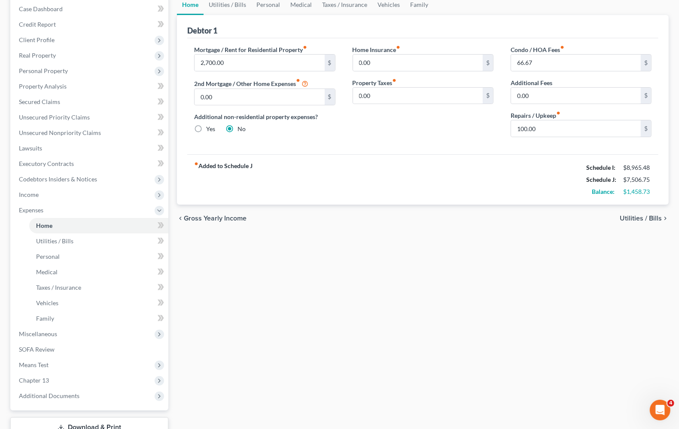
scroll to position [107, 0]
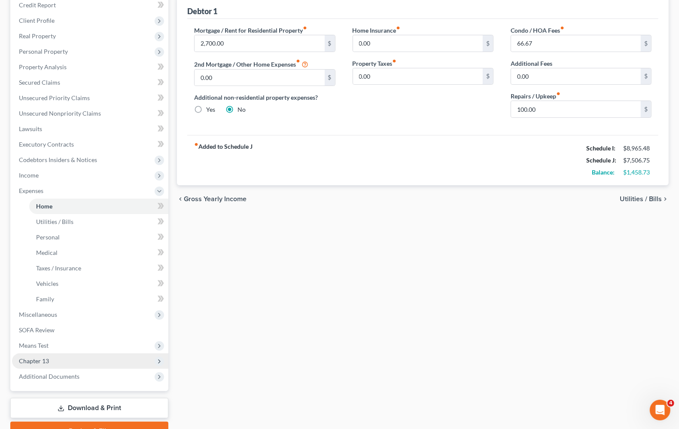
click at [61, 361] on span "Chapter 13" at bounding box center [90, 360] width 156 height 15
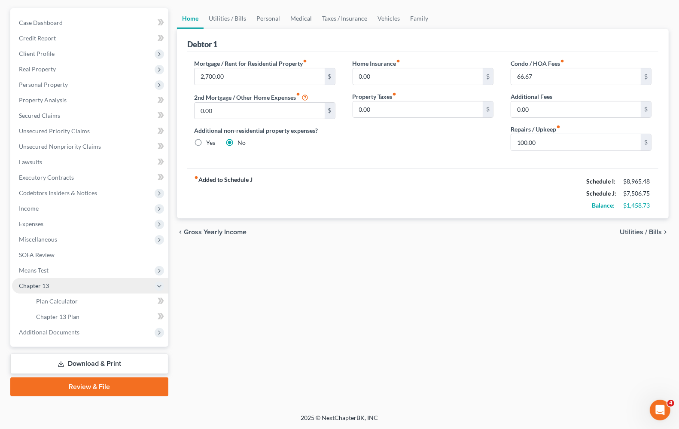
scroll to position [73, 0]
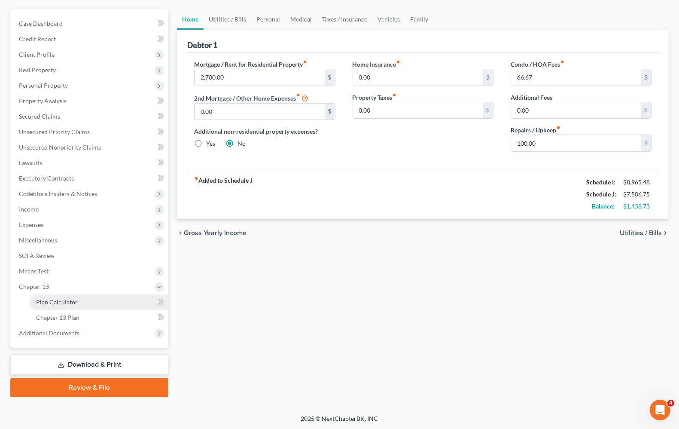
click at [49, 302] on span "Plan Calculator" at bounding box center [57, 301] width 42 height 7
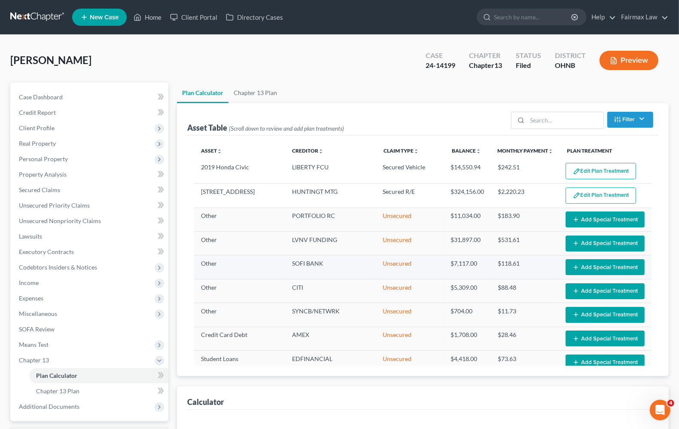
select select "59"
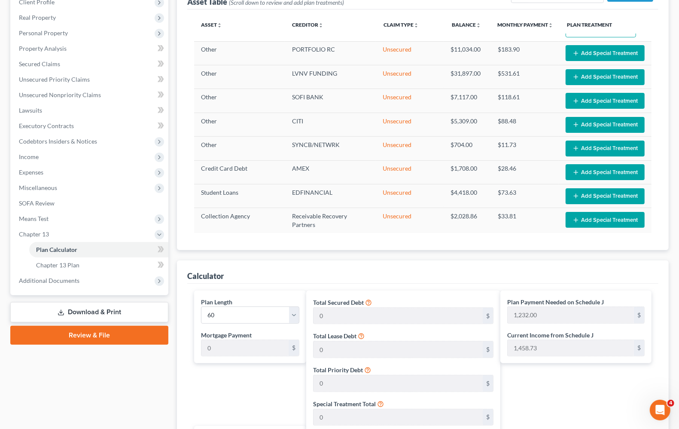
scroll to position [107, 0]
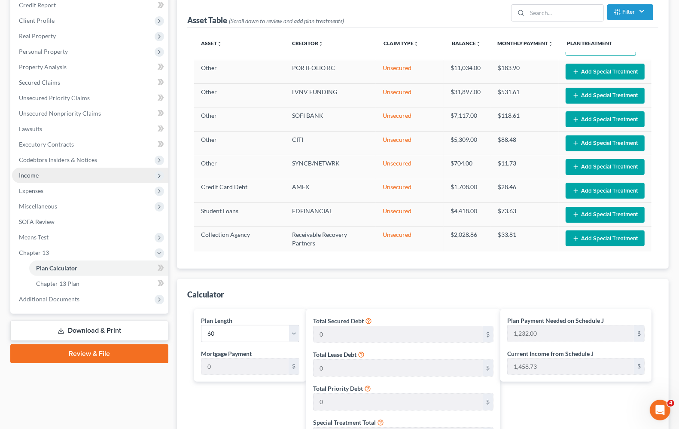
click at [33, 179] on span "Income" at bounding box center [90, 175] width 156 height 15
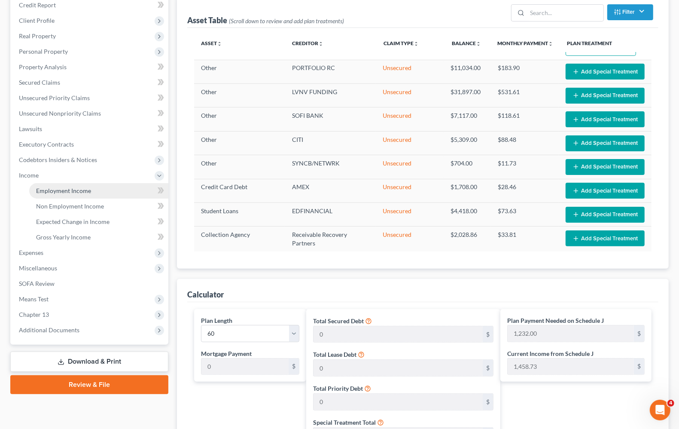
click at [37, 191] on span "Employment Income" at bounding box center [63, 190] width 55 height 7
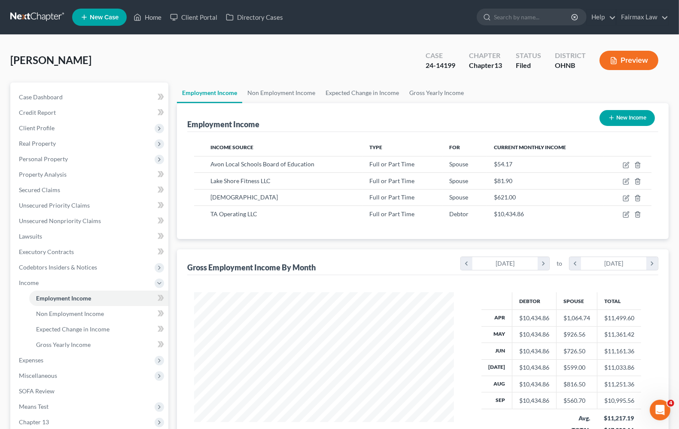
click at [153, 60] on div "[PERSON_NAME] Upgraded Case 24-14199 Chapter Chapter 13 Status [GEOGRAPHIC_DATA…" at bounding box center [339, 63] width 659 height 37
click at [38, 220] on span "Unsecured Nonpriority Claims" at bounding box center [60, 220] width 82 height 7
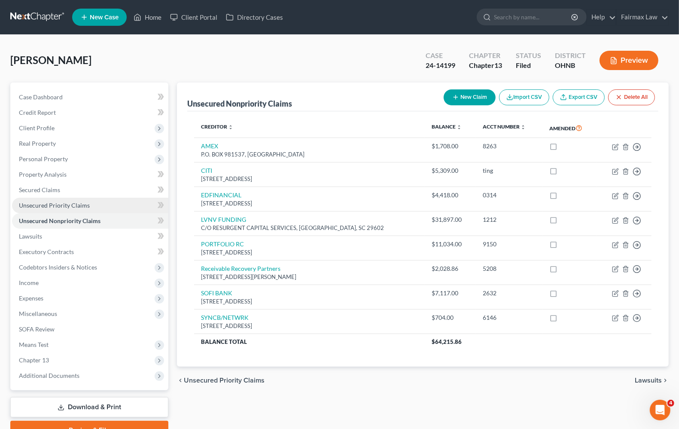
click at [61, 205] on span "Unsecured Priority Claims" at bounding box center [54, 205] width 71 height 7
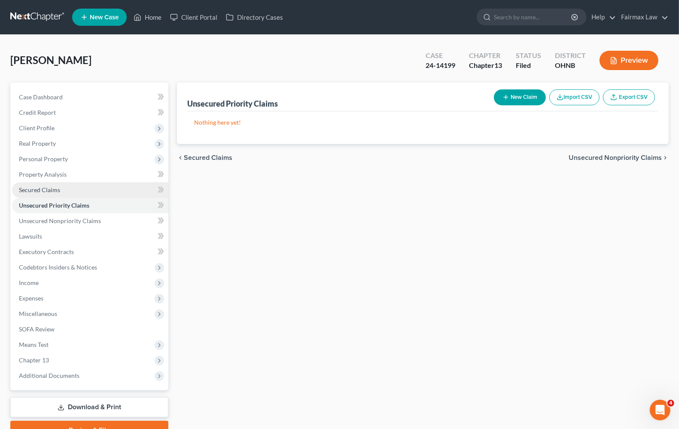
click at [38, 188] on span "Secured Claims" at bounding box center [39, 189] width 41 height 7
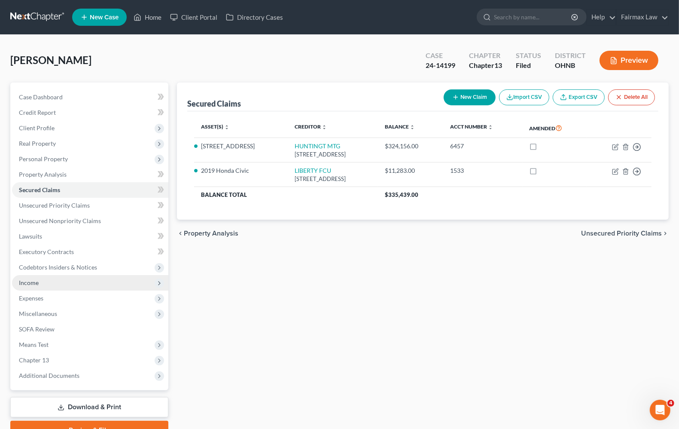
click at [28, 281] on span "Income" at bounding box center [29, 282] width 20 height 7
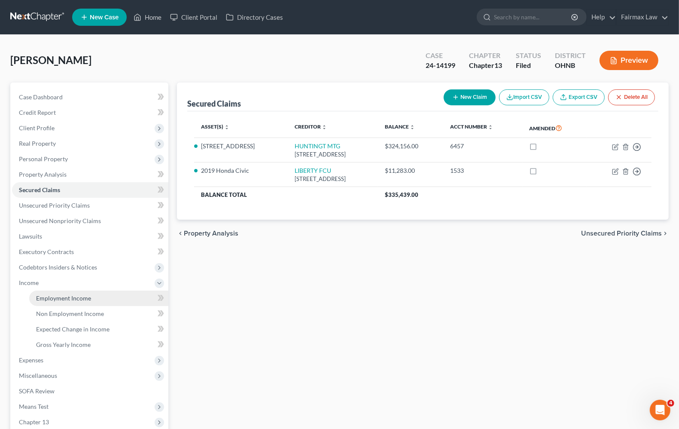
click at [66, 294] on span "Employment Income" at bounding box center [63, 297] width 55 height 7
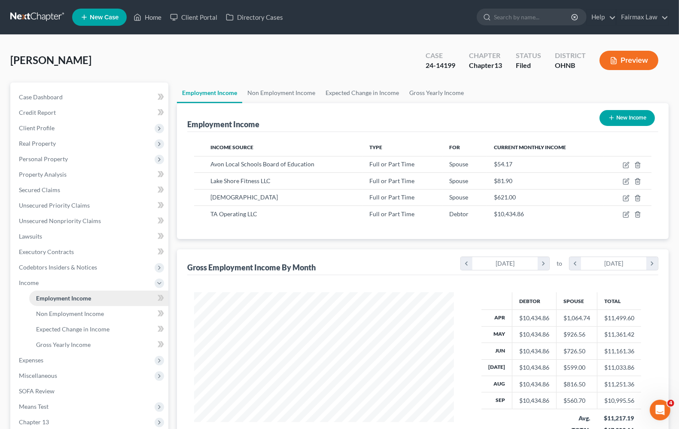
scroll to position [155, 276]
click at [39, 361] on span "Expenses" at bounding box center [31, 359] width 24 height 7
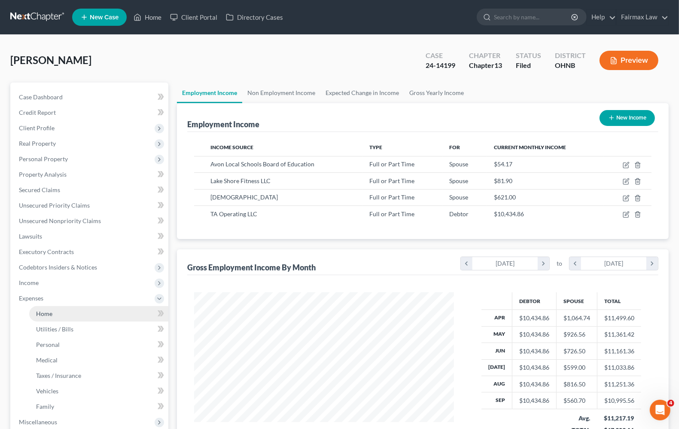
click at [70, 317] on link "Home" at bounding box center [98, 313] width 139 height 15
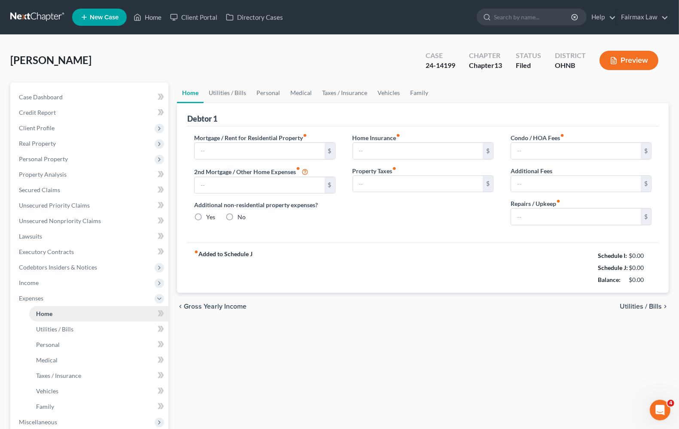
type input "2,700.00"
type input "0.00"
radio input "true"
type input "0.00"
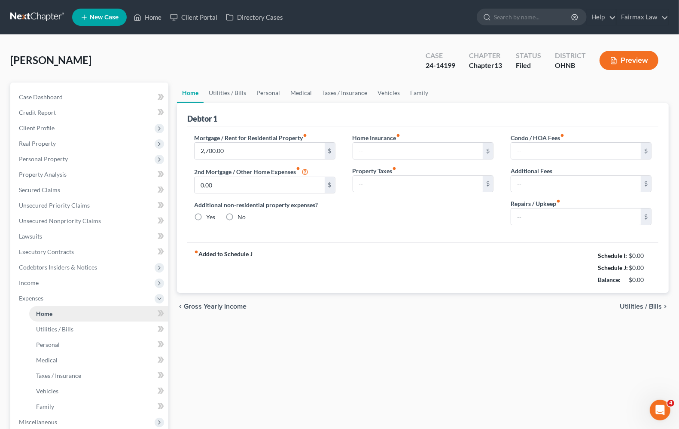
type input "66.67"
type input "0.00"
type input "100.00"
type input "2,743.91"
click at [398, 258] on div "fiber_manual_record Added to Schedule J Schedule I: $8,965.48 Schedule J: $7,55…" at bounding box center [422, 267] width 471 height 50
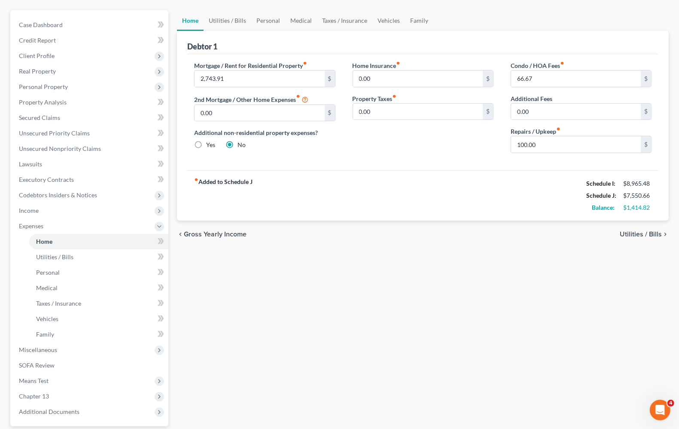
scroll to position [151, 0]
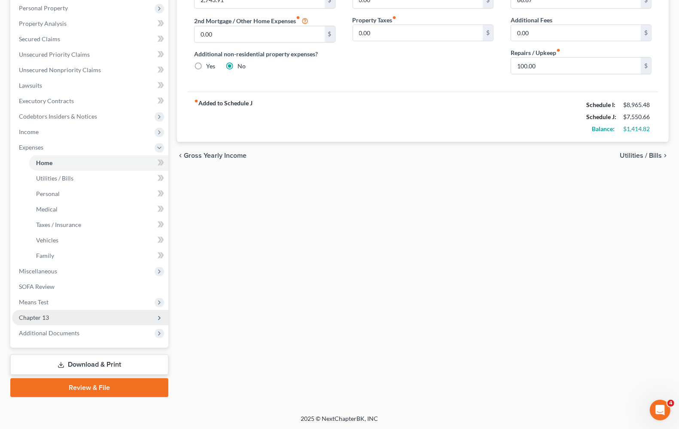
click at [42, 320] on span "Chapter 13" at bounding box center [90, 317] width 156 height 15
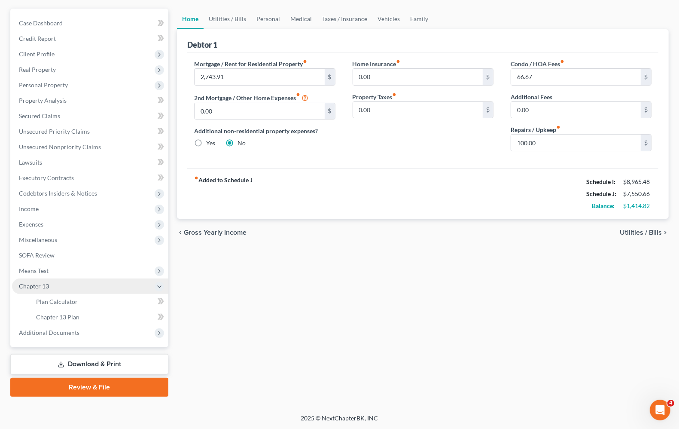
scroll to position [73, 0]
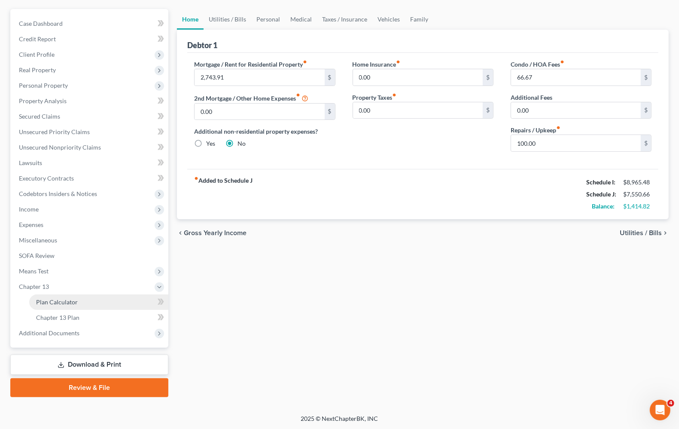
click at [46, 300] on span "Plan Calculator" at bounding box center [57, 301] width 42 height 7
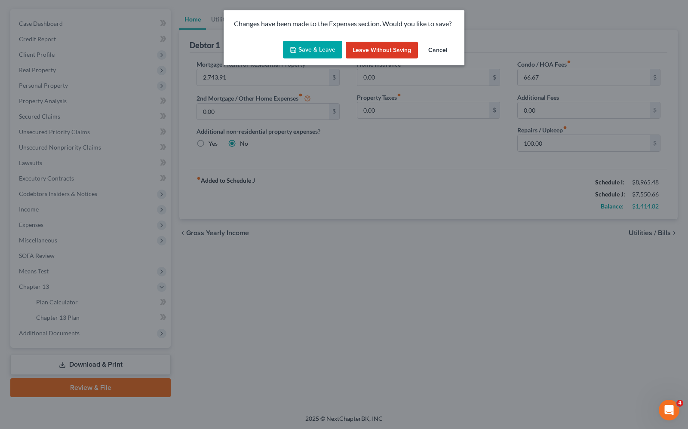
click at [310, 50] on button "Save & Leave" at bounding box center [312, 50] width 59 height 18
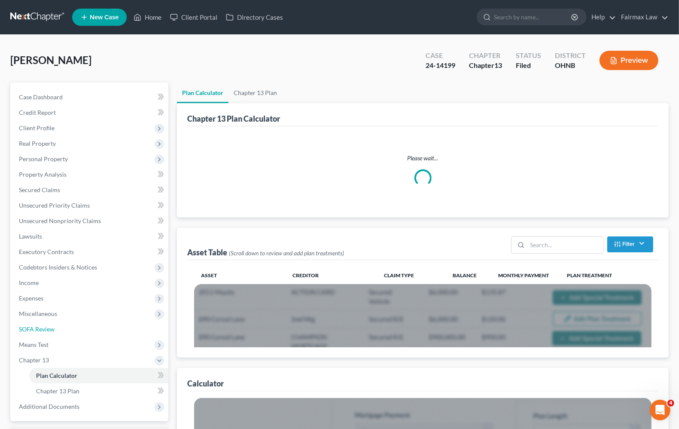
click at [58, 321] on link "SOFA Review" at bounding box center [90, 328] width 156 height 15
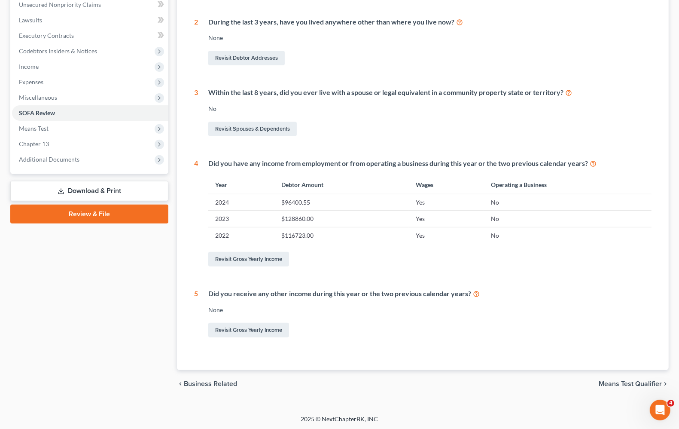
scroll to position [217, 0]
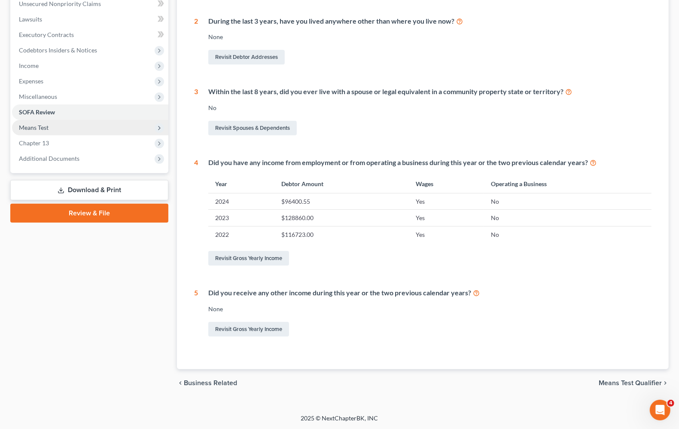
click at [57, 126] on span "Means Test" at bounding box center [90, 127] width 156 height 15
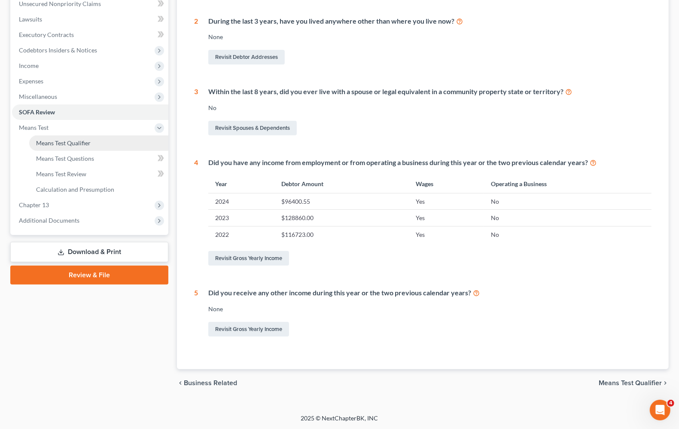
click at [40, 144] on span "Means Test Qualifier" at bounding box center [63, 142] width 55 height 7
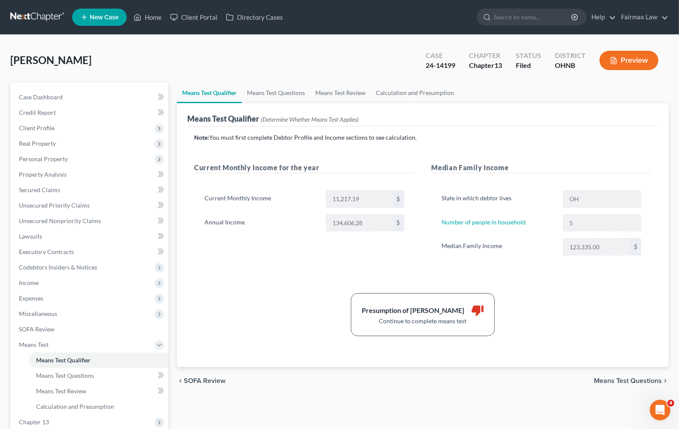
click at [608, 379] on span "Means Test Questions" at bounding box center [628, 380] width 68 height 7
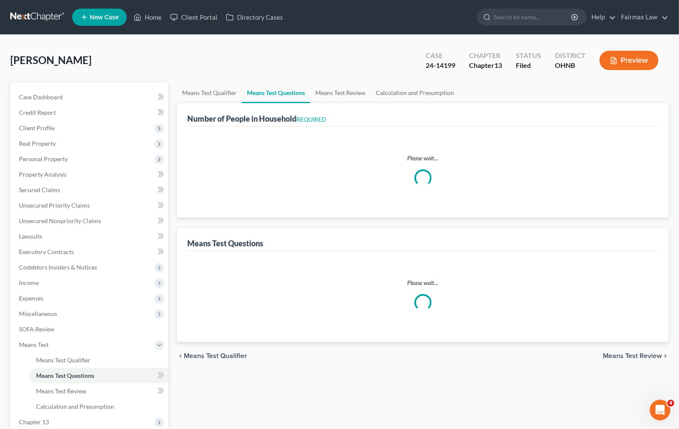
select select "0"
select select "60"
select select "1"
select select "60"
select select "5"
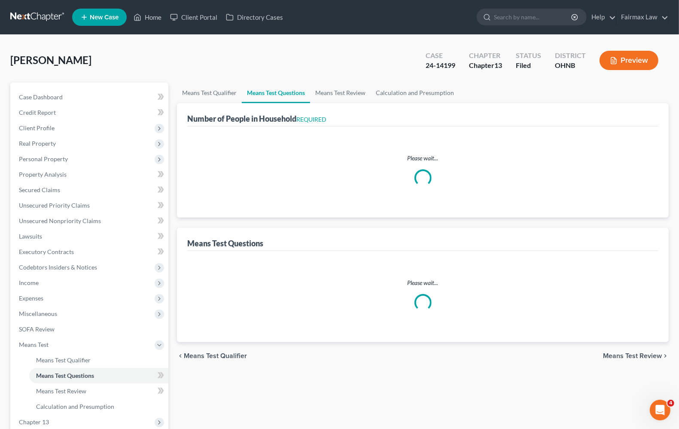
select select "2"
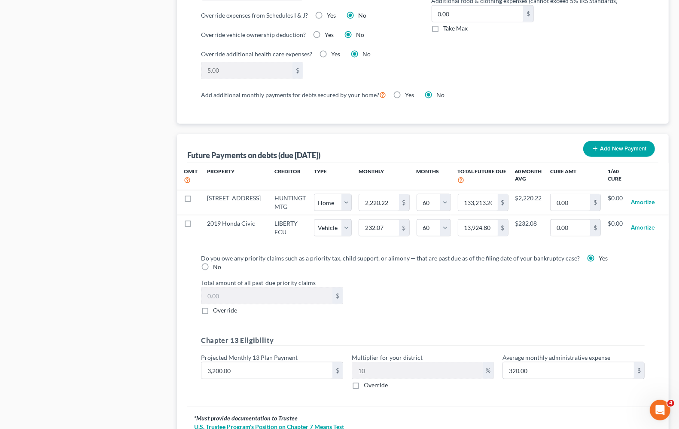
scroll to position [828, 0]
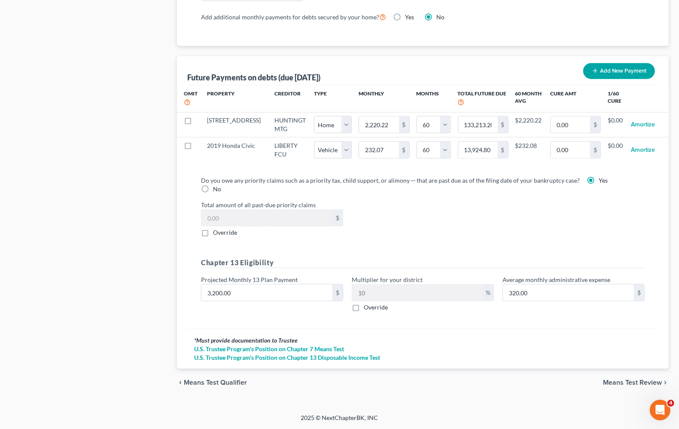
click at [642, 385] on span "Means Test Review" at bounding box center [632, 382] width 59 height 7
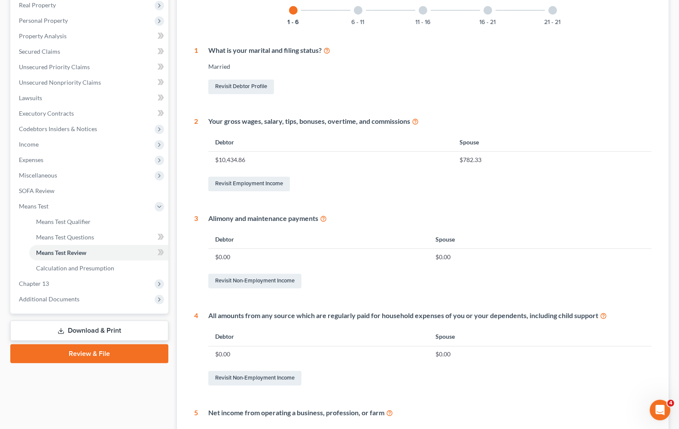
scroll to position [301, 0]
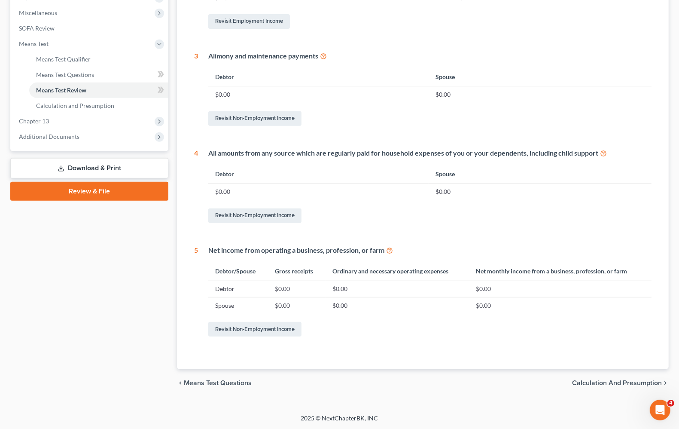
click at [613, 383] on span "Calculation and Presumption" at bounding box center [617, 382] width 90 height 7
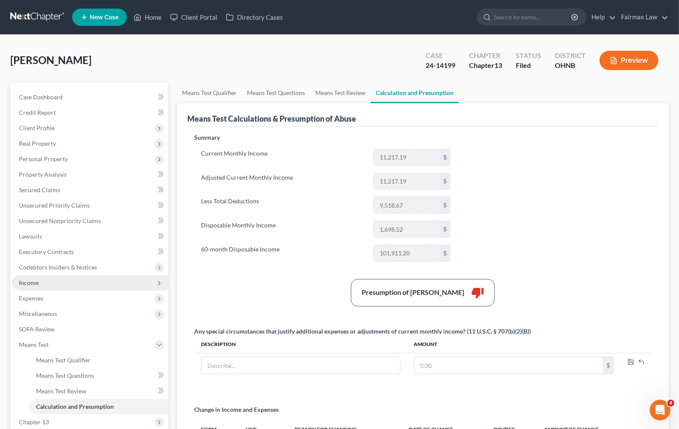
click at [44, 282] on span "Income" at bounding box center [90, 282] width 156 height 15
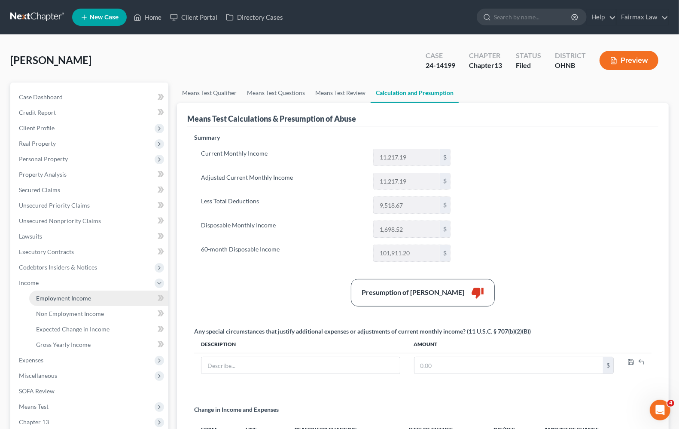
click at [50, 297] on span "Employment Income" at bounding box center [63, 297] width 55 height 7
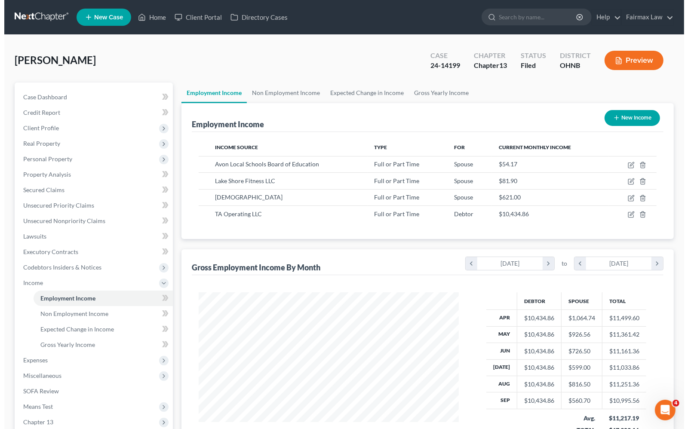
scroll to position [155, 276]
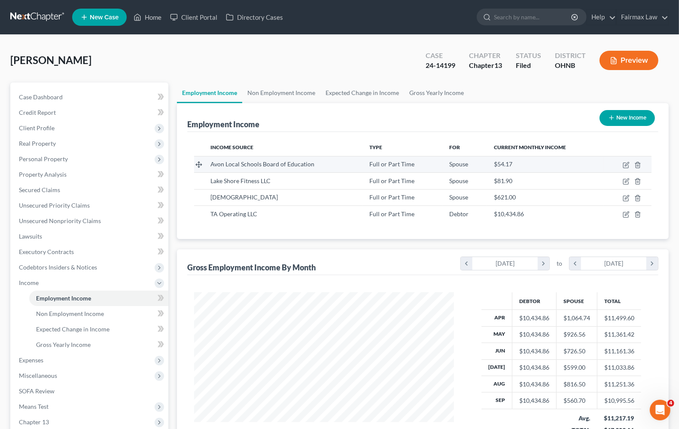
click at [624, 169] on td at bounding box center [628, 164] width 48 height 16
click at [625, 165] on icon "button" at bounding box center [626, 165] width 7 height 7
select select "0"
select select "2"
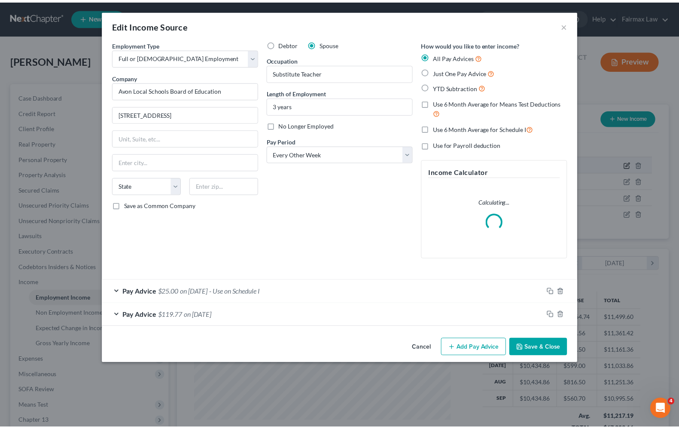
scroll to position [155, 280]
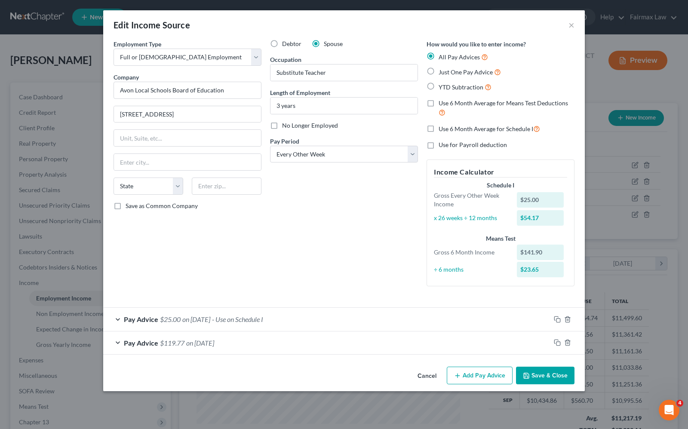
click at [552, 376] on button "Save & Close" at bounding box center [545, 376] width 58 height 18
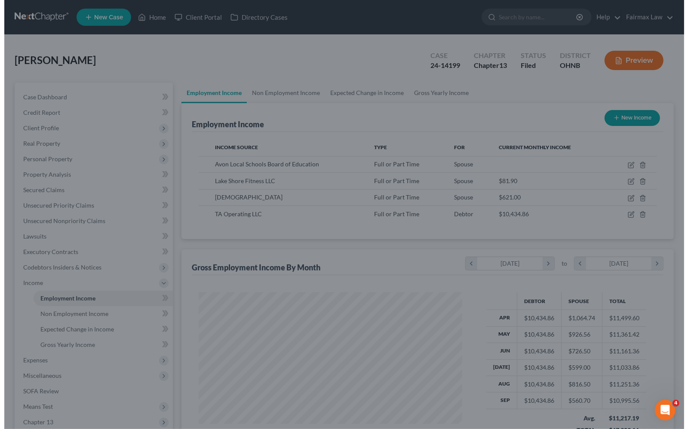
scroll to position [429560, 429437]
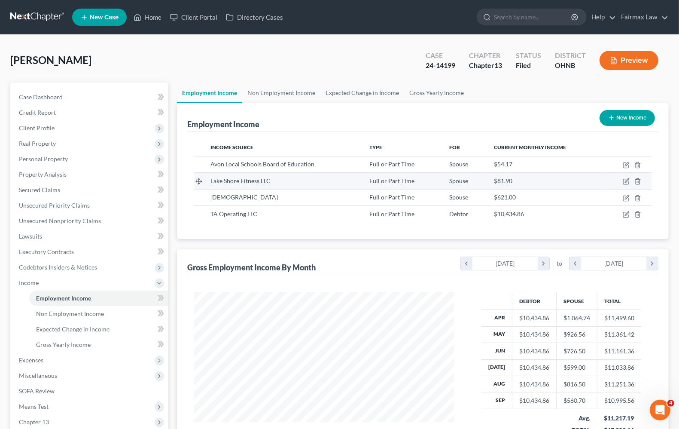
click at [626, 185] on td at bounding box center [628, 181] width 48 height 16
click at [628, 180] on icon "button" at bounding box center [627, 181] width 4 height 4
select select "0"
select select "36"
select select "2"
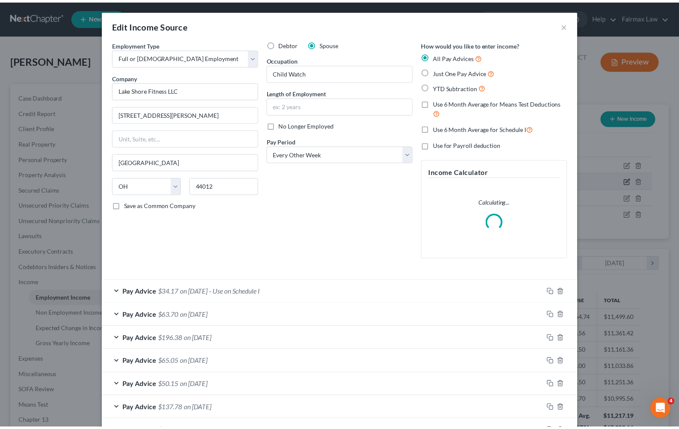
scroll to position [155, 280]
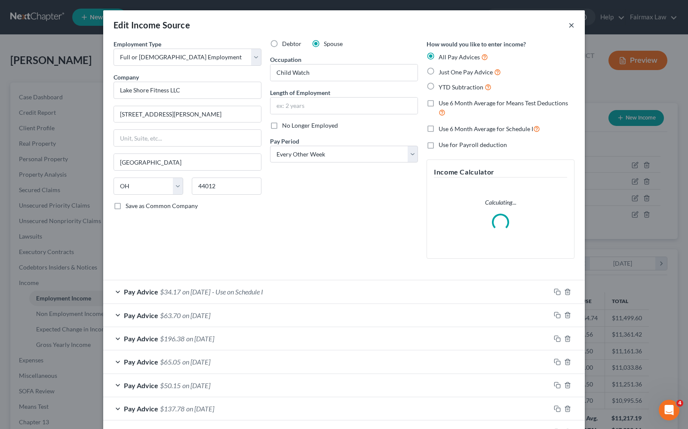
click at [568, 27] on button "×" at bounding box center [571, 25] width 6 height 10
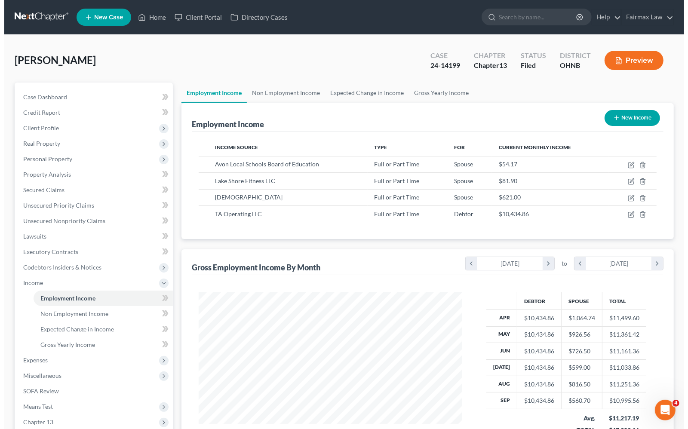
scroll to position [429560, 429437]
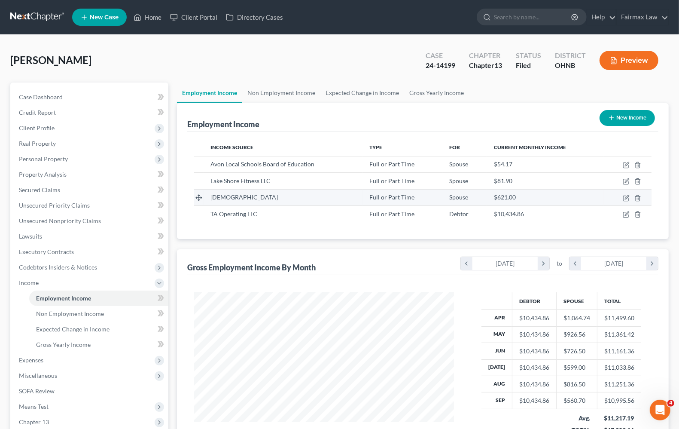
click at [628, 202] on td at bounding box center [628, 197] width 48 height 16
click at [627, 197] on icon "button" at bounding box center [627, 197] width 4 height 4
select select "0"
select select "36"
select select "1"
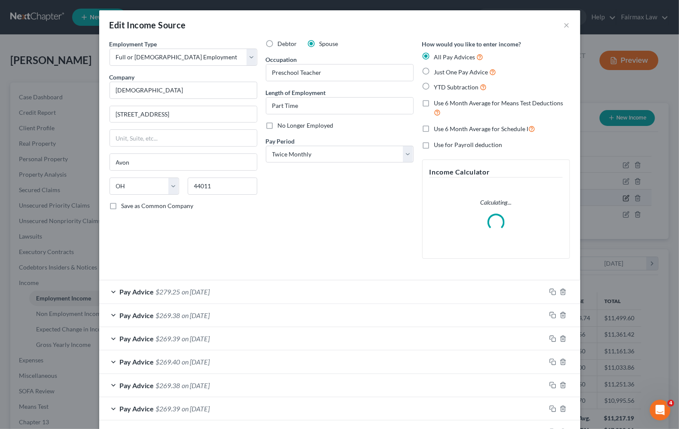
scroll to position [155, 280]
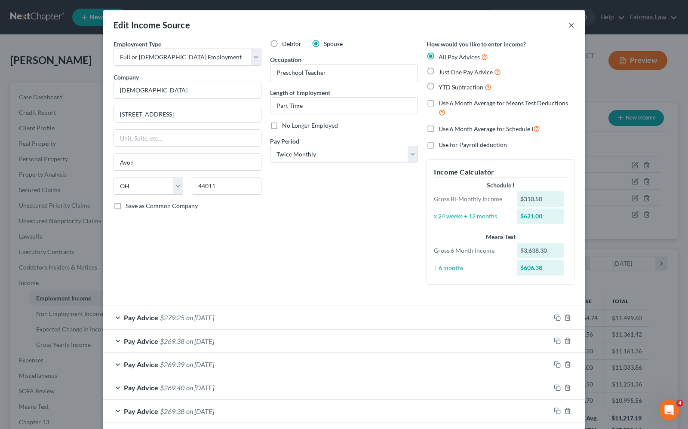
click at [568, 26] on button "×" at bounding box center [571, 25] width 6 height 10
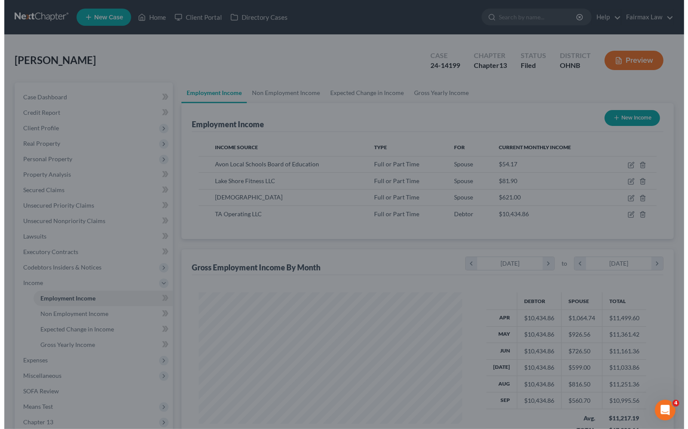
scroll to position [429560, 429437]
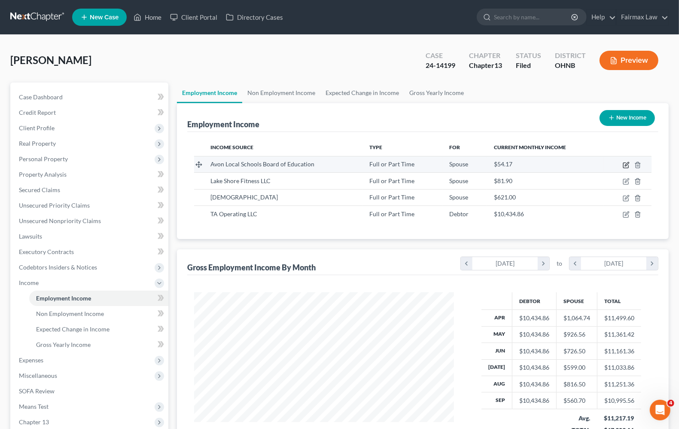
click at [626, 165] on icon "button" at bounding box center [627, 164] width 4 height 4
select select "0"
select select "2"
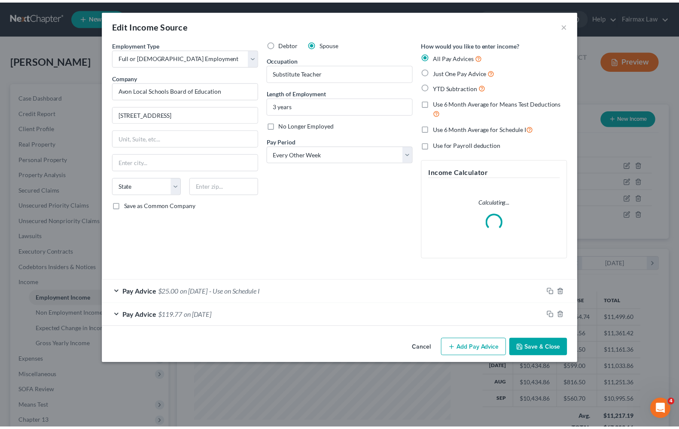
scroll to position [155, 280]
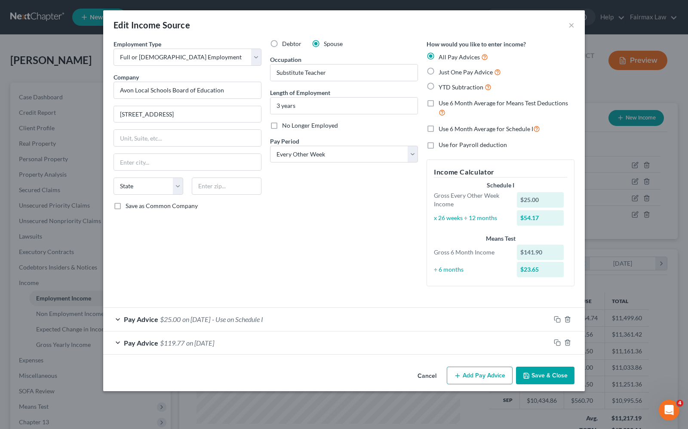
click at [282, 128] on label "No Longer Employed" at bounding box center [310, 125] width 56 height 9
click at [285, 127] on input "No Longer Employed" at bounding box center [288, 124] width 6 height 6
checkbox input "true"
click at [549, 378] on button "Save & Close" at bounding box center [545, 376] width 58 height 18
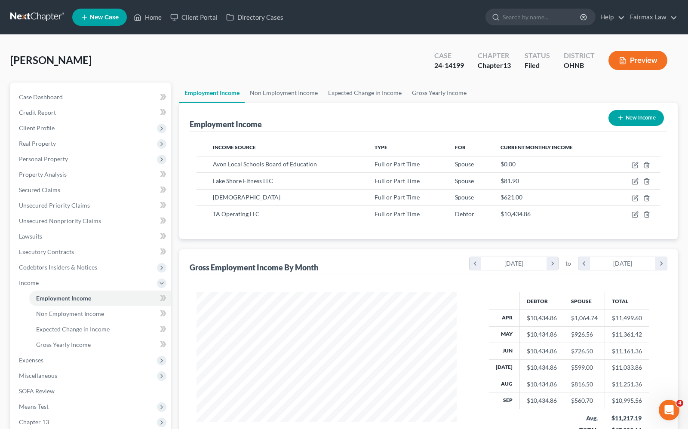
scroll to position [429560, 429437]
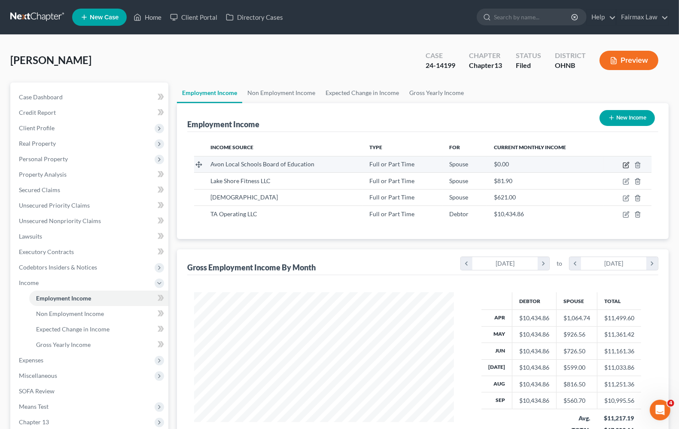
click at [623, 168] on icon "button" at bounding box center [626, 165] width 7 height 7
select select "0"
select select "2"
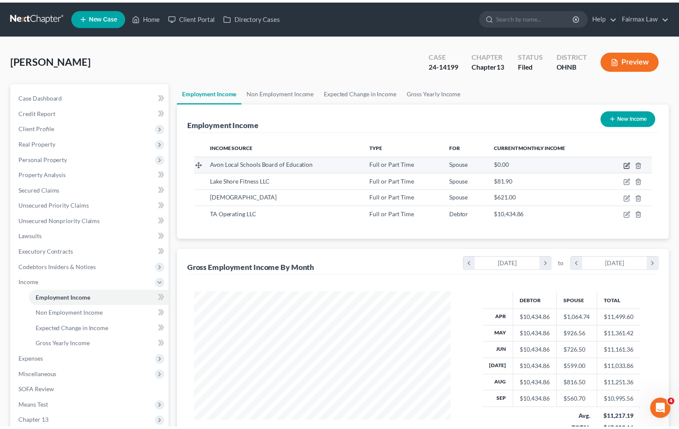
scroll to position [155, 280]
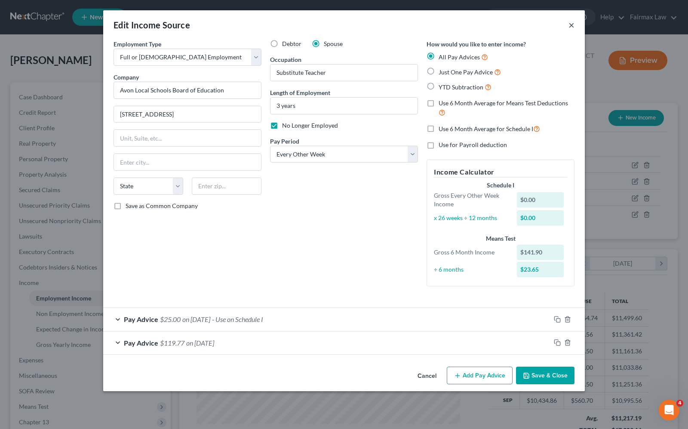
drag, startPoint x: 569, startPoint y: 23, endPoint x: 454, endPoint y: 128, distance: 155.7
click at [569, 23] on button "×" at bounding box center [571, 25] width 6 height 10
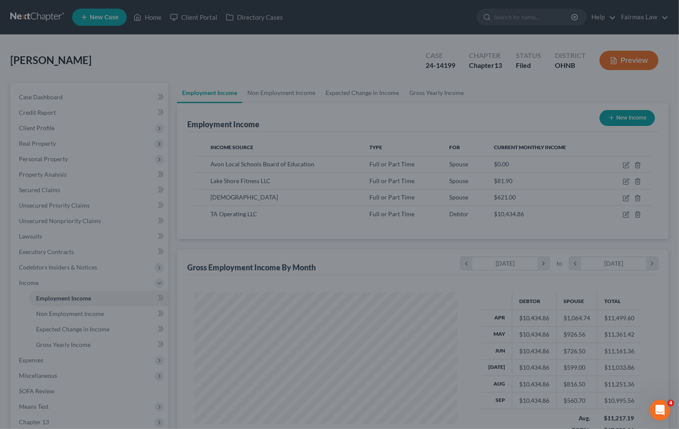
scroll to position [429560, 429437]
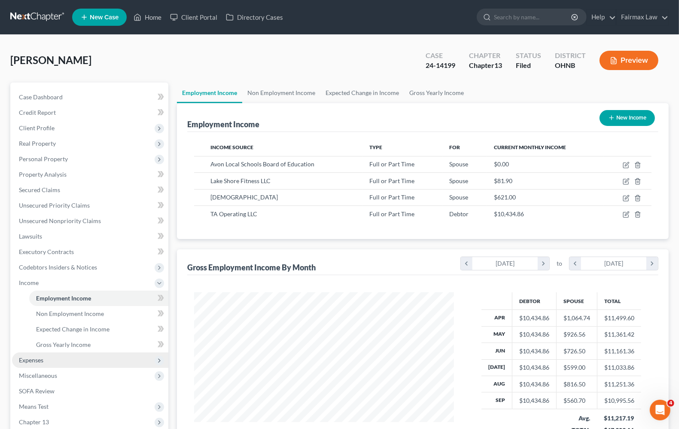
click at [31, 360] on span "Expenses" at bounding box center [31, 359] width 24 height 7
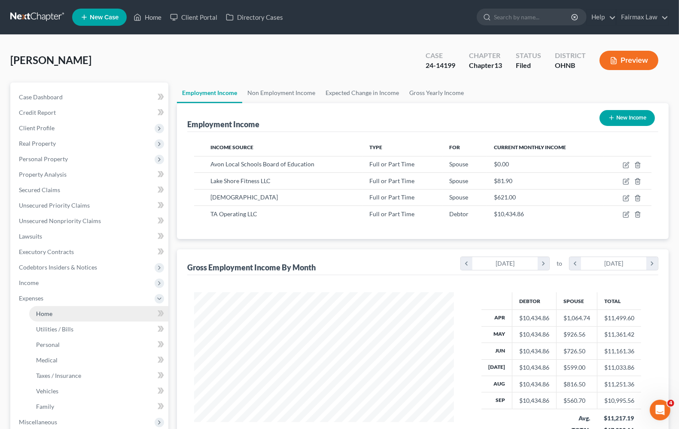
click at [45, 315] on span "Home" at bounding box center [44, 313] width 16 height 7
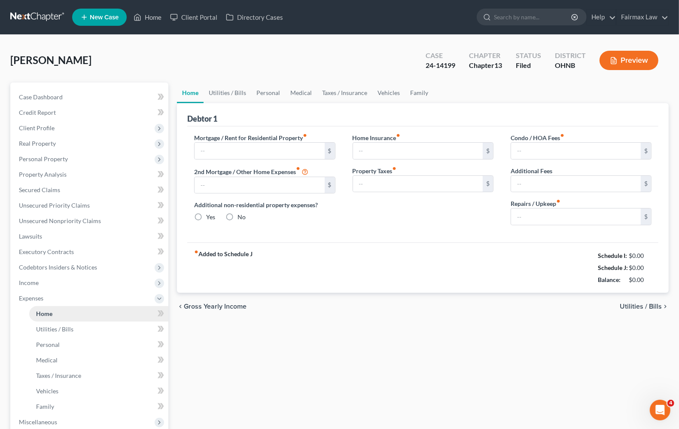
type input "2,743.91"
type input "0.00"
radio input "true"
type input "0.00"
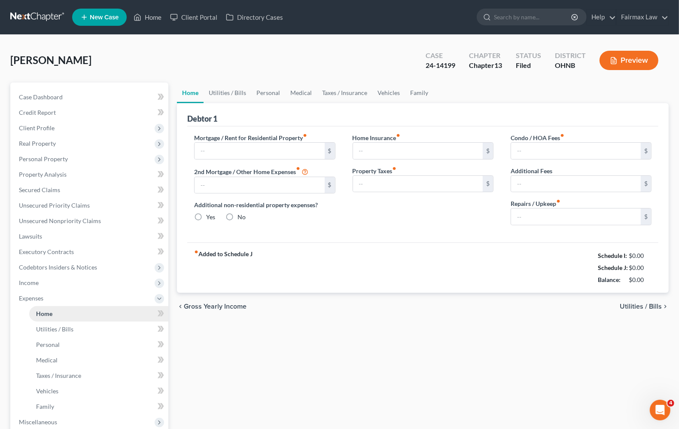
type input "66.67"
type input "0.00"
type input "100.00"
